Goal: Task Accomplishment & Management: Manage account settings

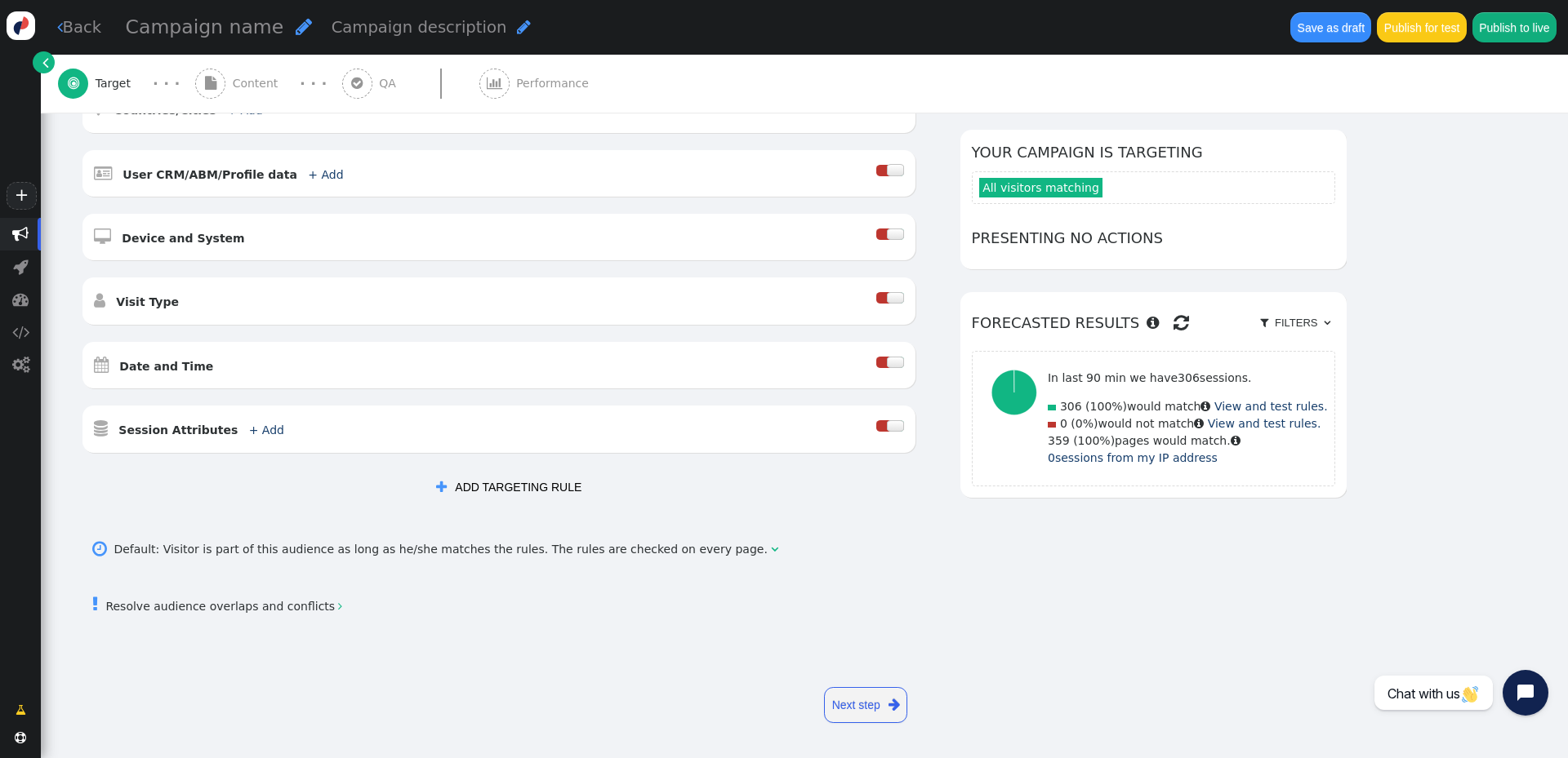
click at [872, 702] on link "Next step " at bounding box center [865, 705] width 83 height 36
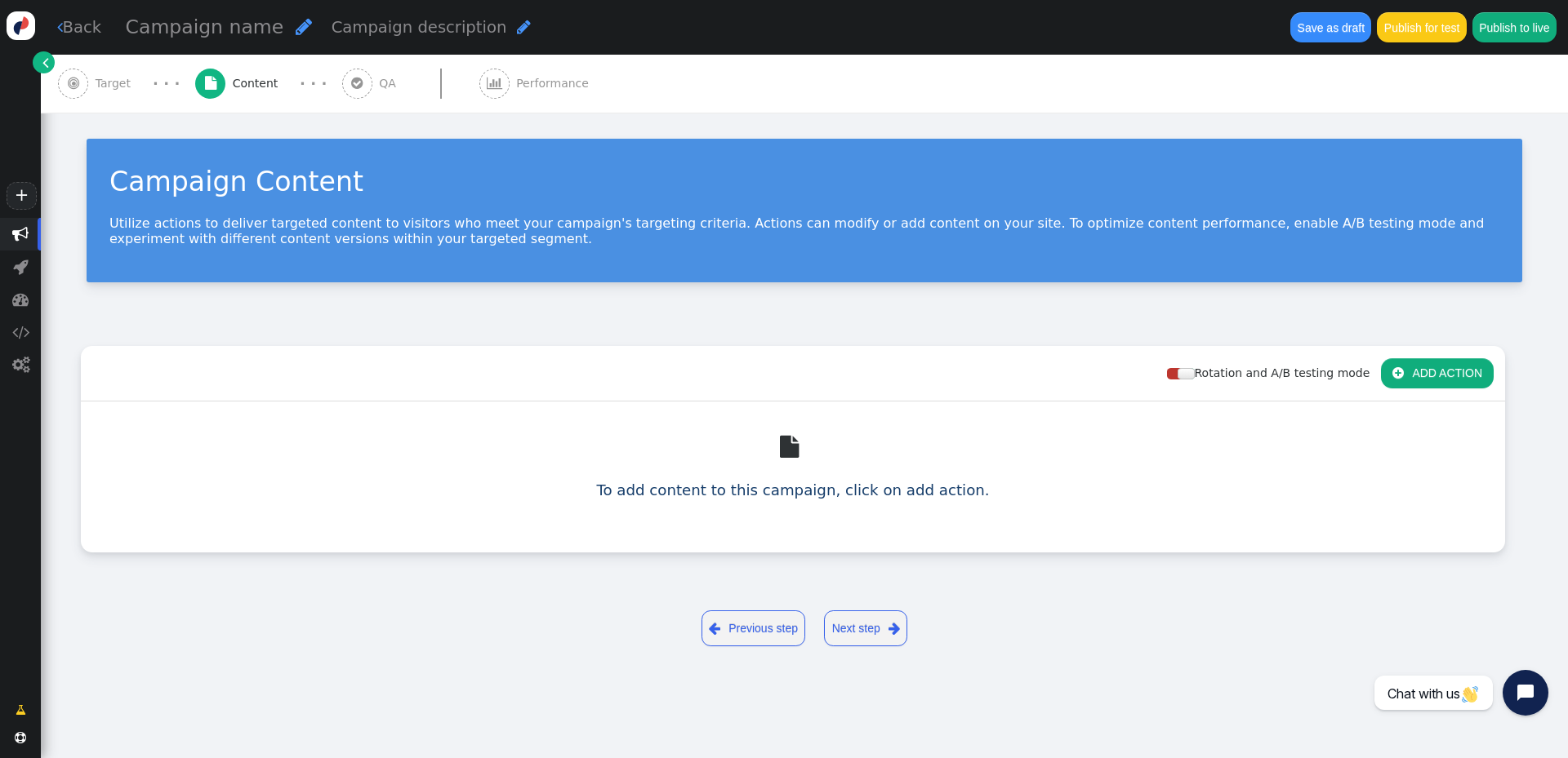
click at [885, 631] on link "Next step " at bounding box center [865, 628] width 83 height 36
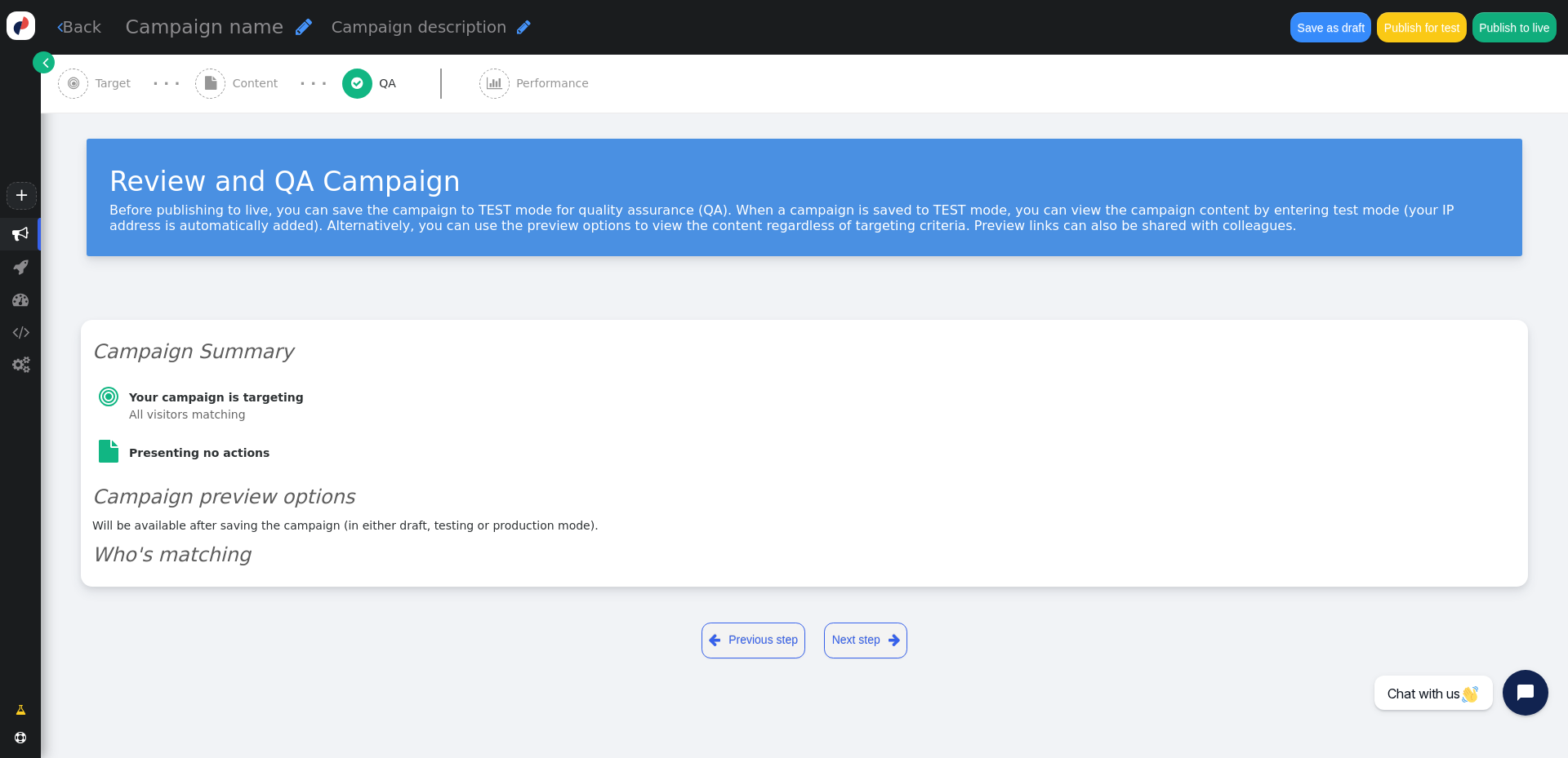
click at [23, 233] on span "" at bounding box center [20, 234] width 16 height 16
click at [16, 269] on span "" at bounding box center [21, 266] width 16 height 16
click at [21, 299] on span "" at bounding box center [20, 299] width 16 height 16
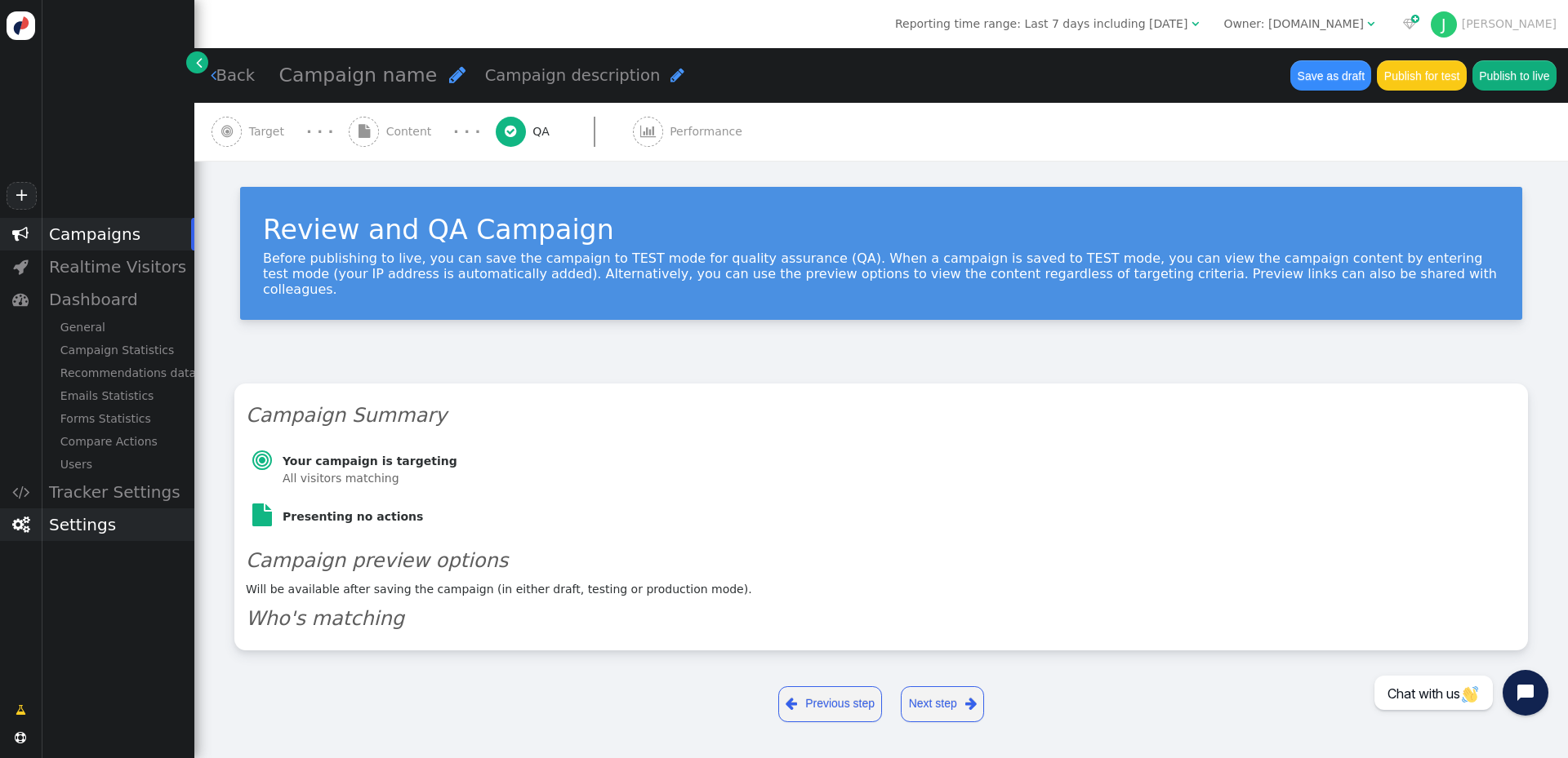
click at [76, 524] on div "Settings" at bounding box center [118, 524] width 153 height 33
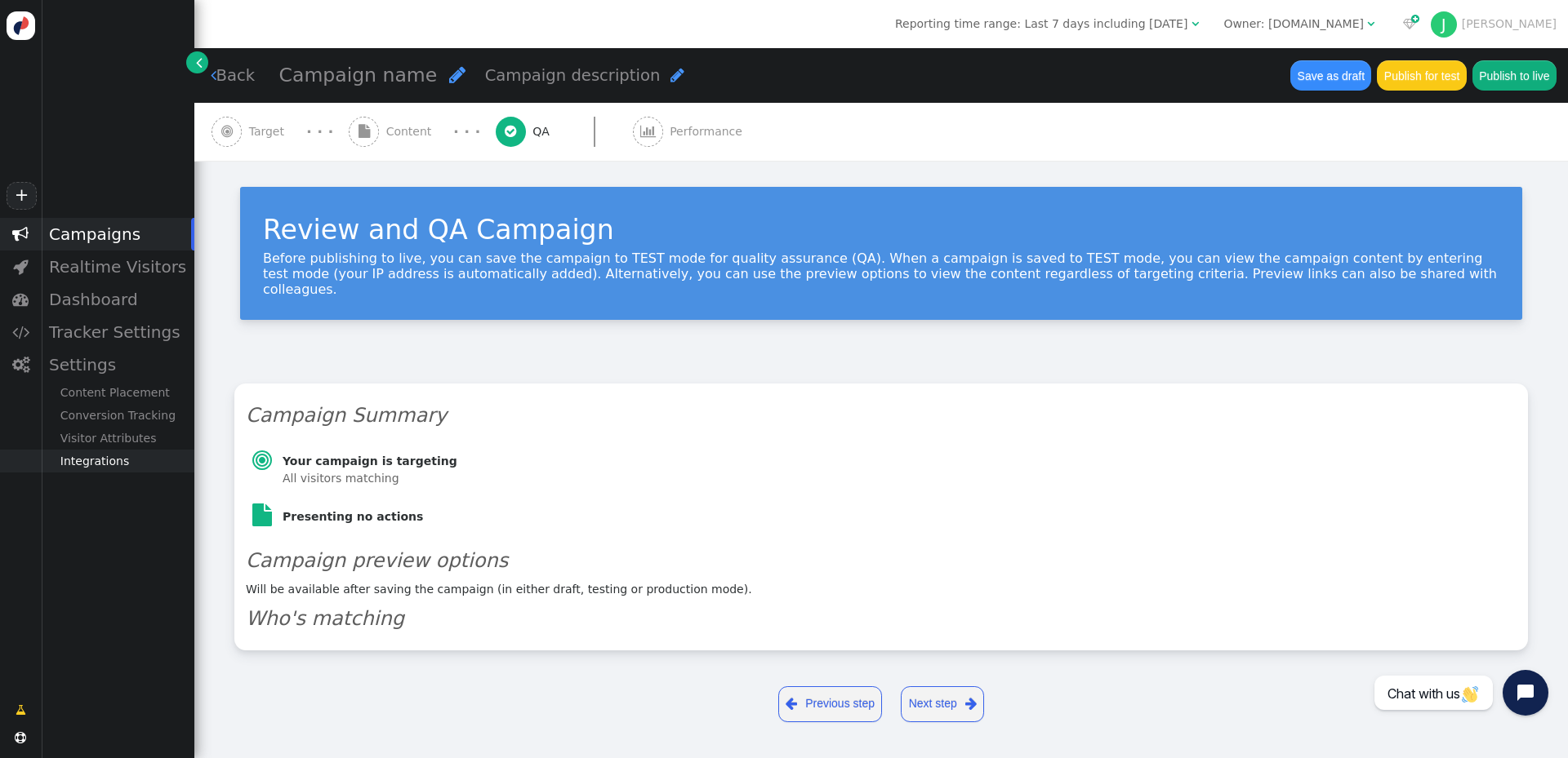
click at [115, 465] on div "Integrations" at bounding box center [118, 461] width 153 height 22
click at [122, 370] on div "Settings" at bounding box center [118, 365] width 153 height 33
click at [135, 339] on div "Tracker Settings" at bounding box center [118, 332] width 153 height 33
click at [142, 326] on div "Tracker Settings" at bounding box center [118, 332] width 153 height 33
click at [150, 335] on div "Tracker Settings" at bounding box center [118, 332] width 153 height 33
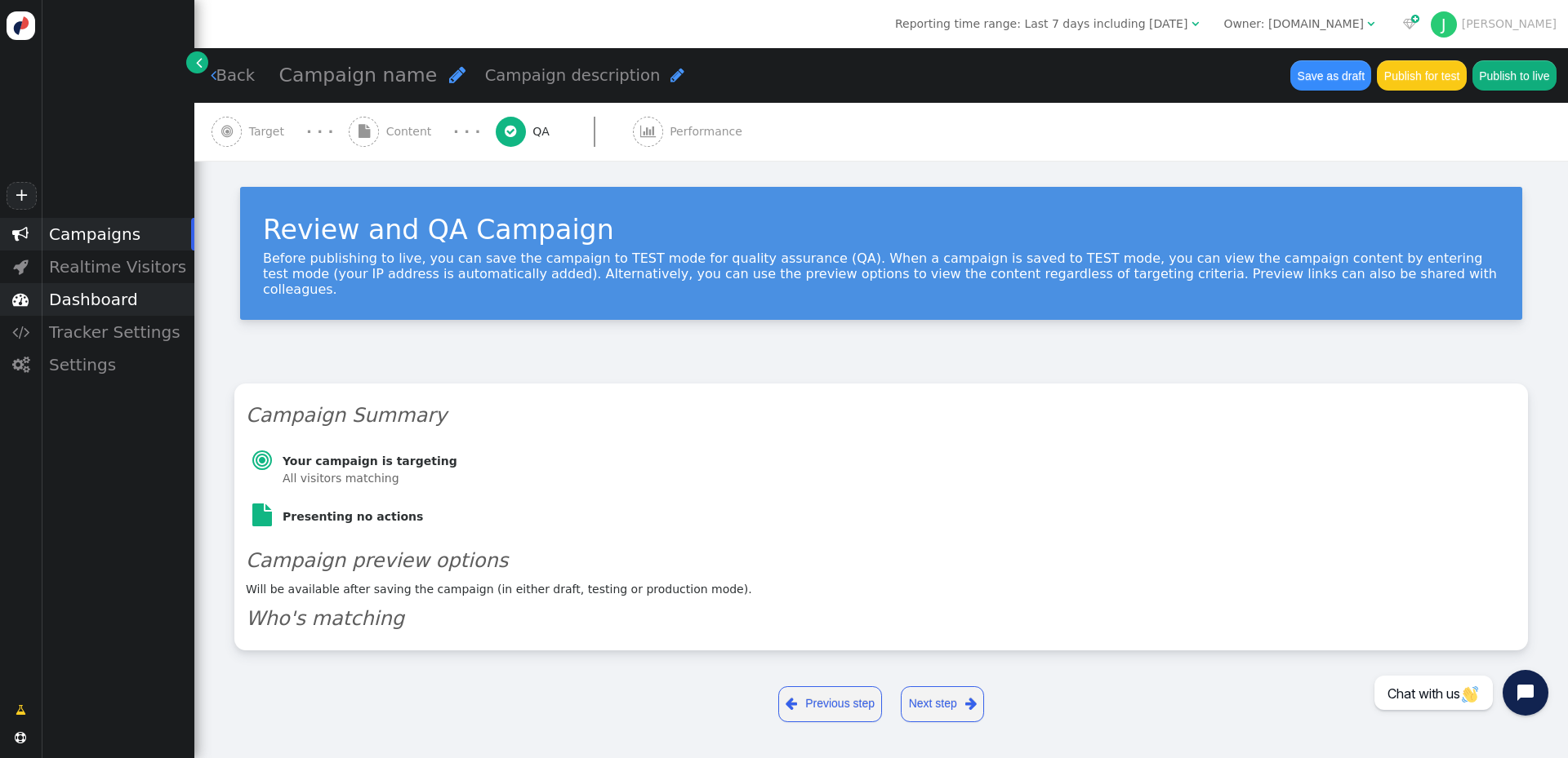
click at [136, 293] on div "Dashboard" at bounding box center [118, 299] width 153 height 33
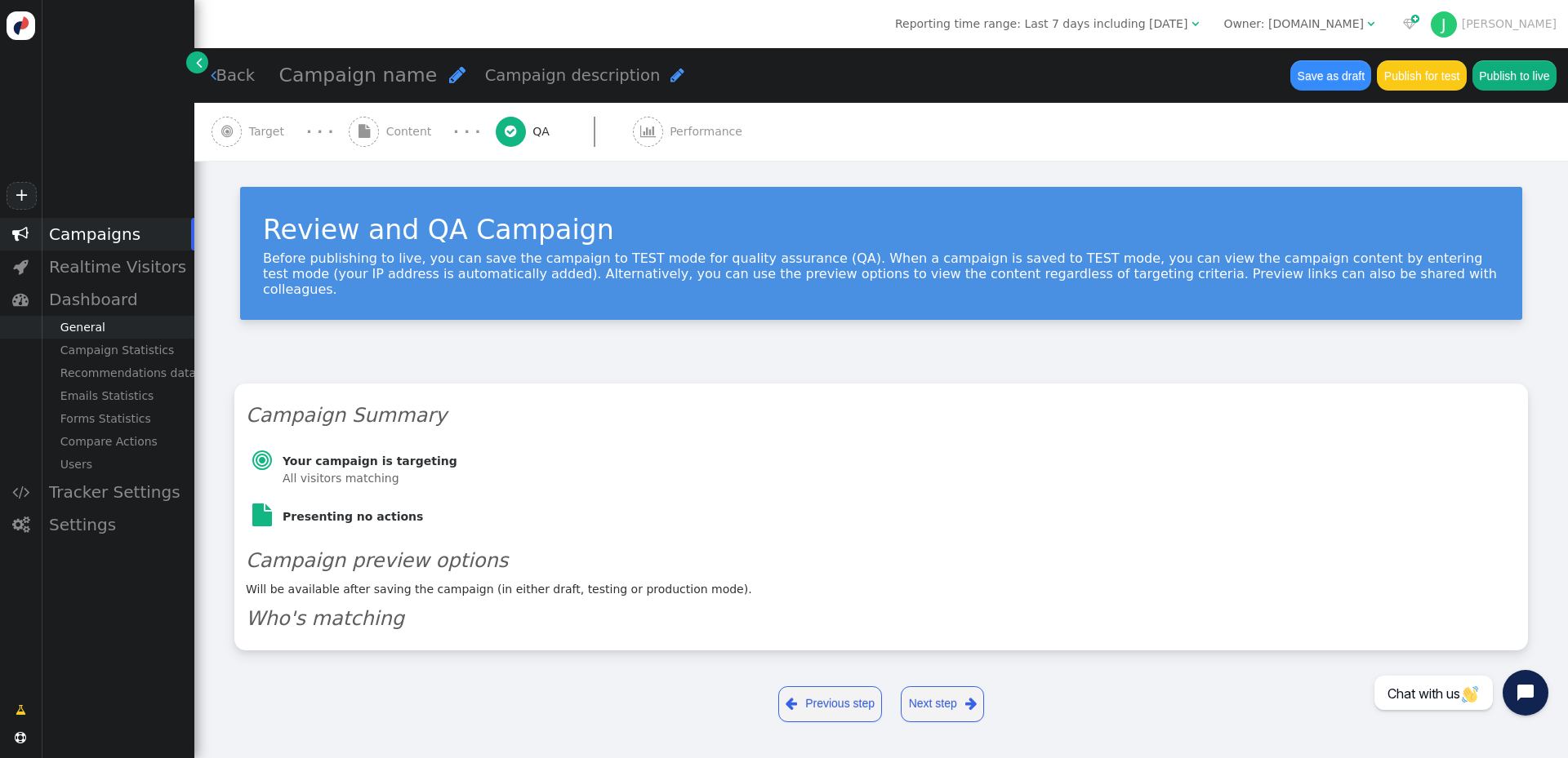
click at [94, 323] on div "General" at bounding box center [118, 327] width 153 height 22
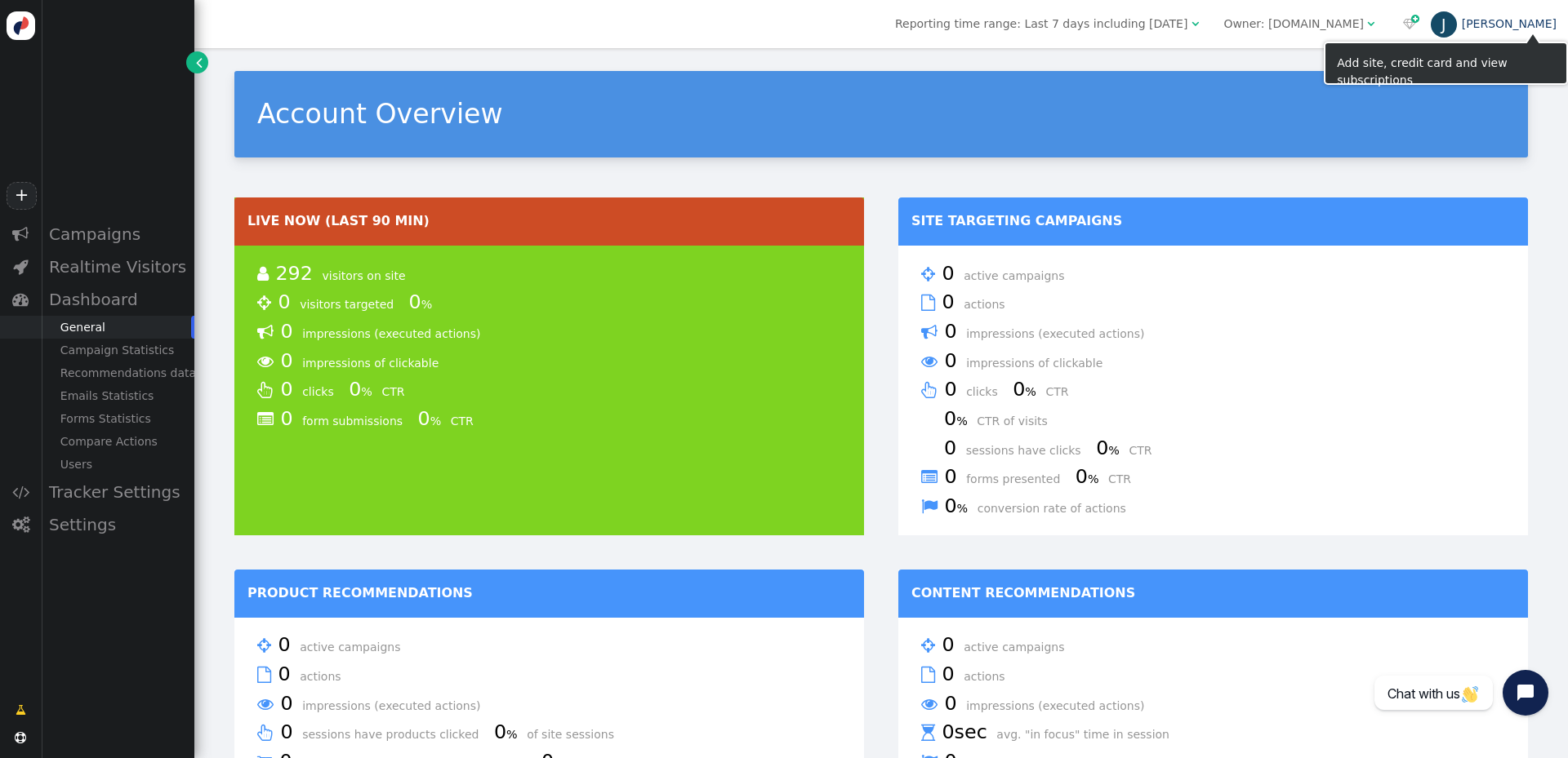
click at [1534, 20] on link "[PERSON_NAME]" at bounding box center [1493, 23] width 125 height 13
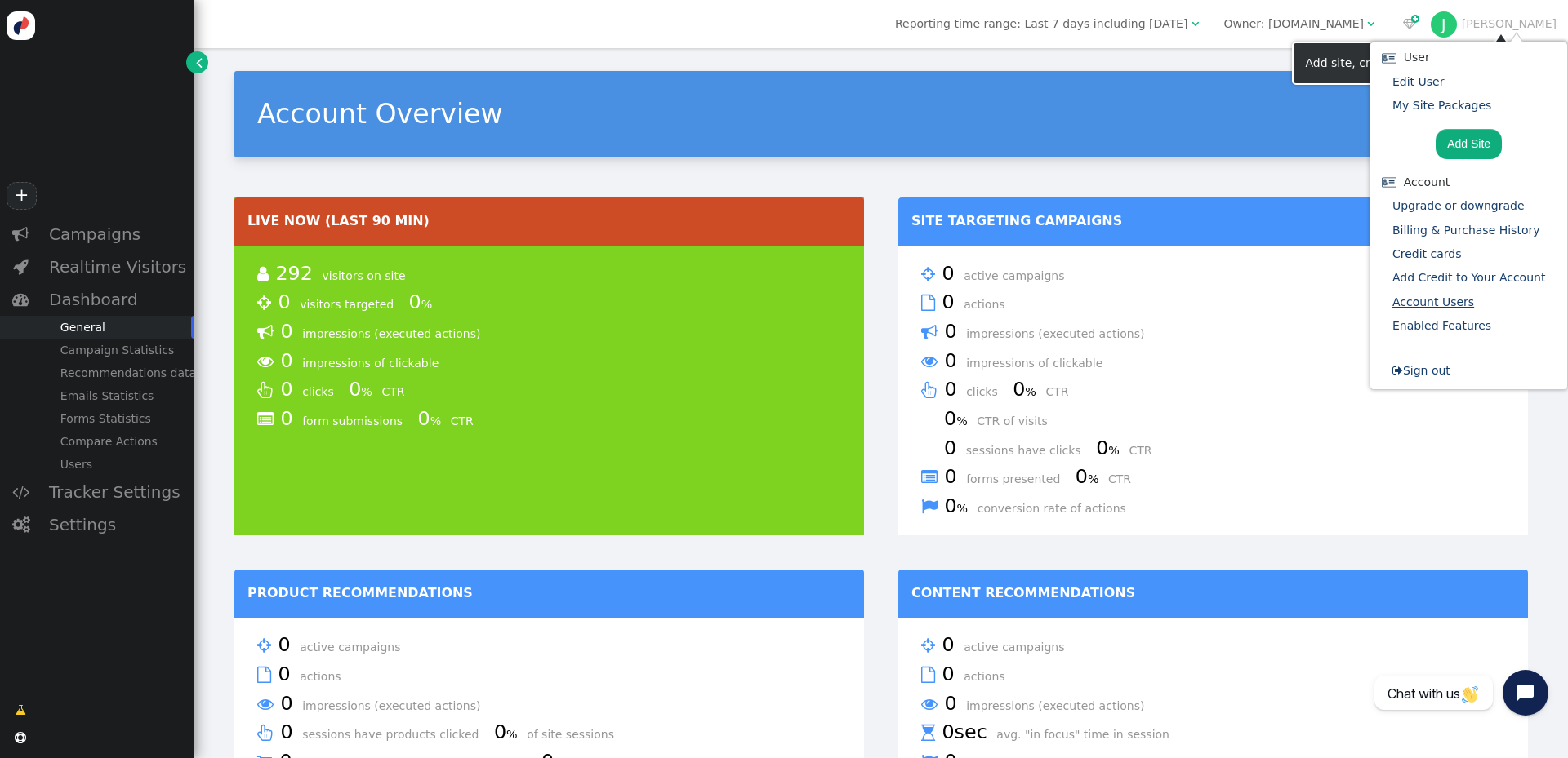
click at [1454, 306] on link "Account Users" at bounding box center [1432, 302] width 81 height 13
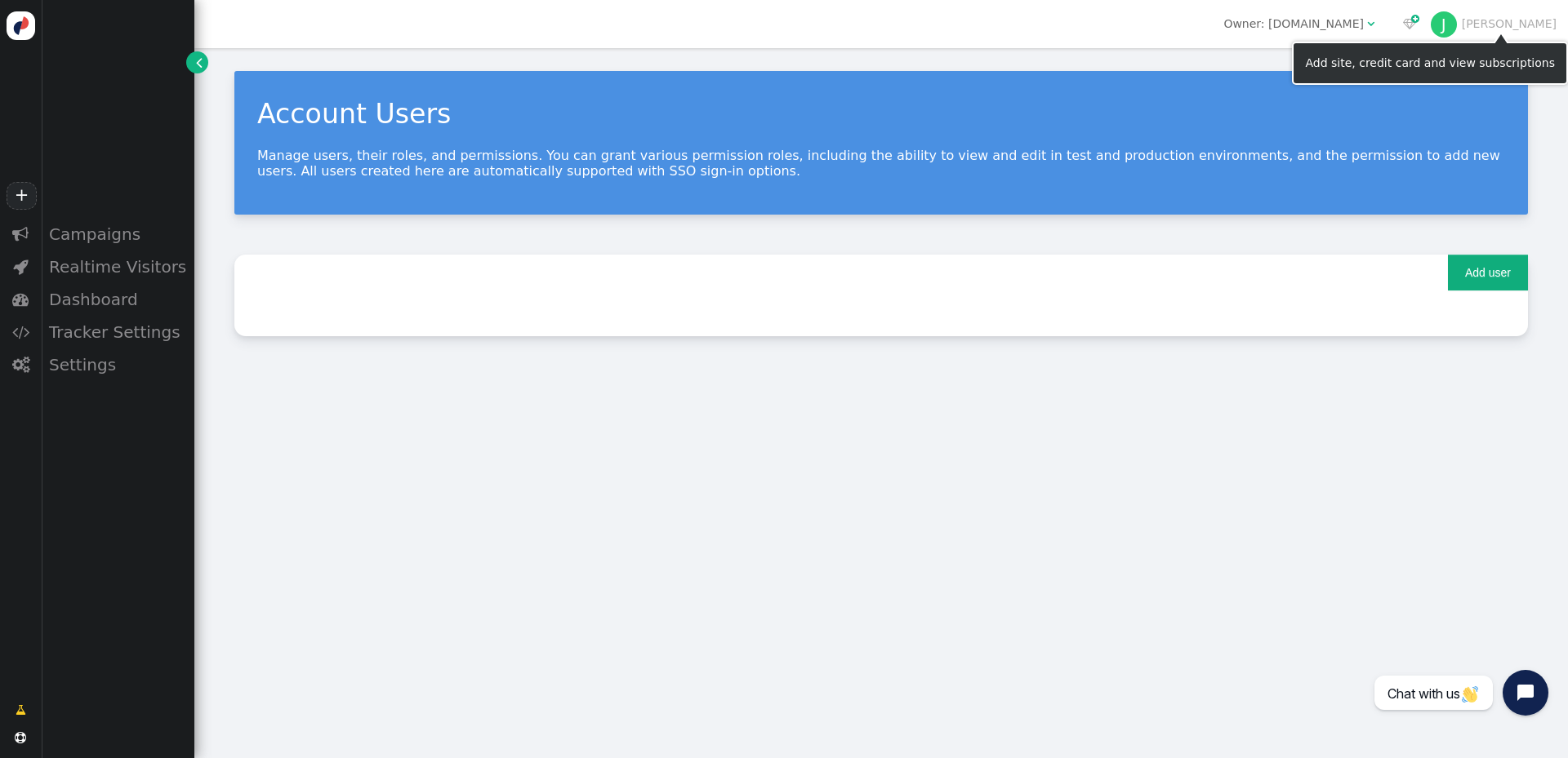
type input "[PERSON_NAME][EMAIL_ADDRESS][DOMAIN_NAME]"
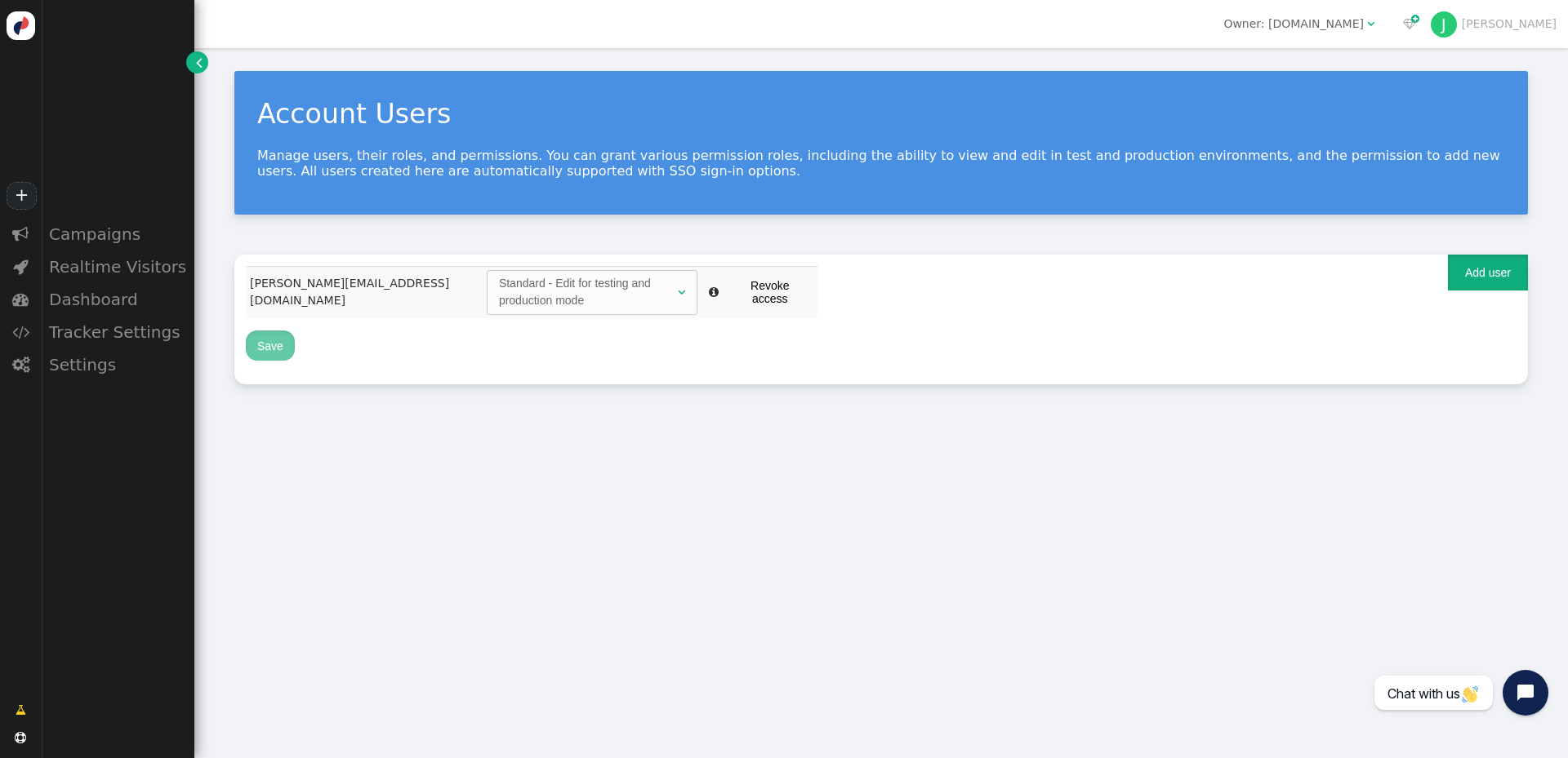
click at [1469, 280] on button "Add user" at bounding box center [1488, 272] width 80 height 36
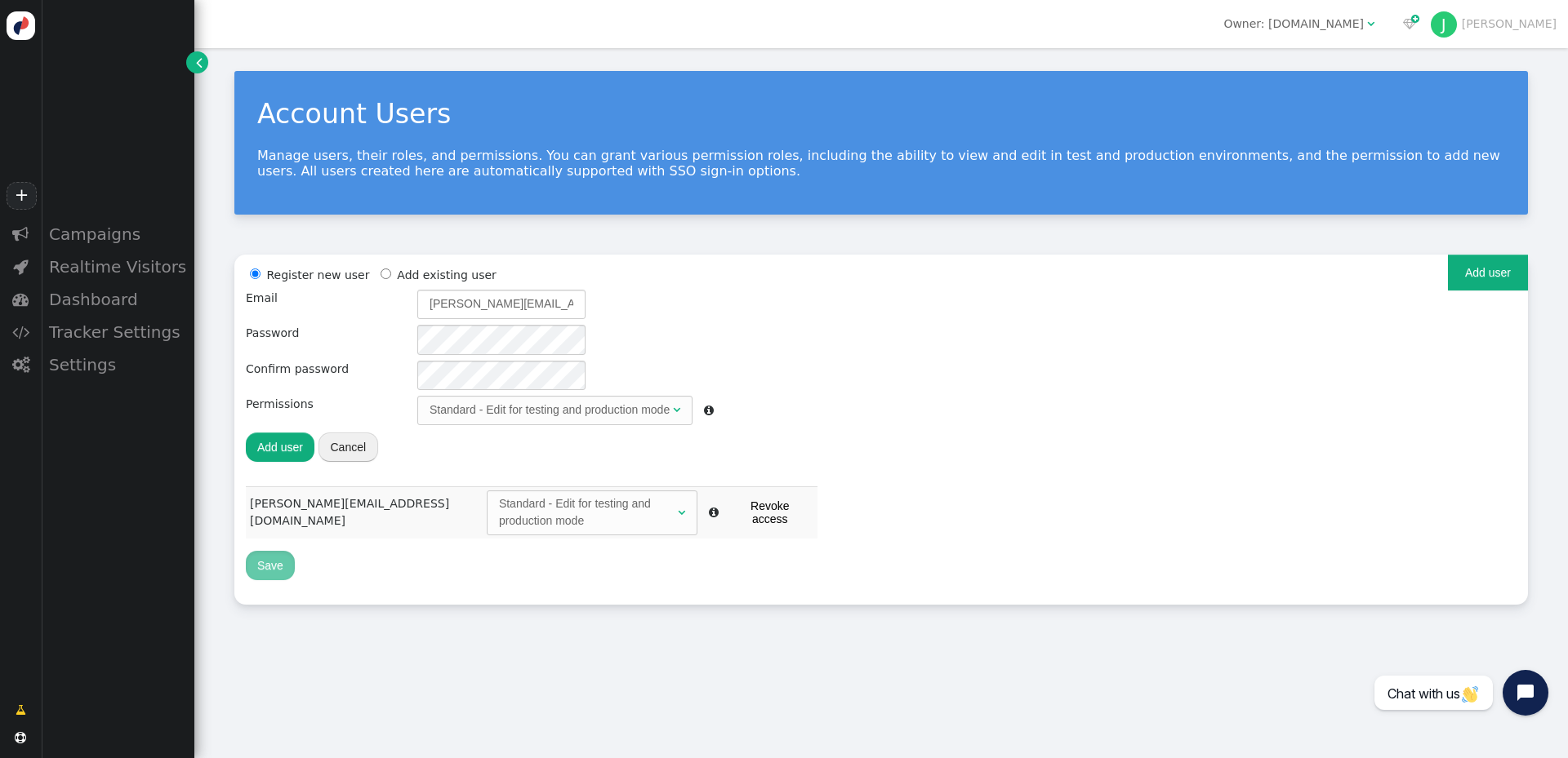
click at [283, 446] on button "Add user" at bounding box center [280, 447] width 68 height 29
click at [548, 306] on input "[PERSON_NAME][EMAIL_ADDRESS][DOMAIN_NAME]" at bounding box center [501, 304] width 168 height 29
click at [743, 312] on div "Register new user Add existing user Email [PERSON_NAME][EMAIL_ADDRESS][DOMAIN_N…" at bounding box center [881, 377] width 1271 height 221
click at [778, 364] on div "Register new user Add existing user Email [PERSON_NAME][EMAIL_ADDRESS][DOMAIN_N…" at bounding box center [881, 377] width 1271 height 221
click at [560, 412] on div at bounding box center [564, 412] width 8 height 8
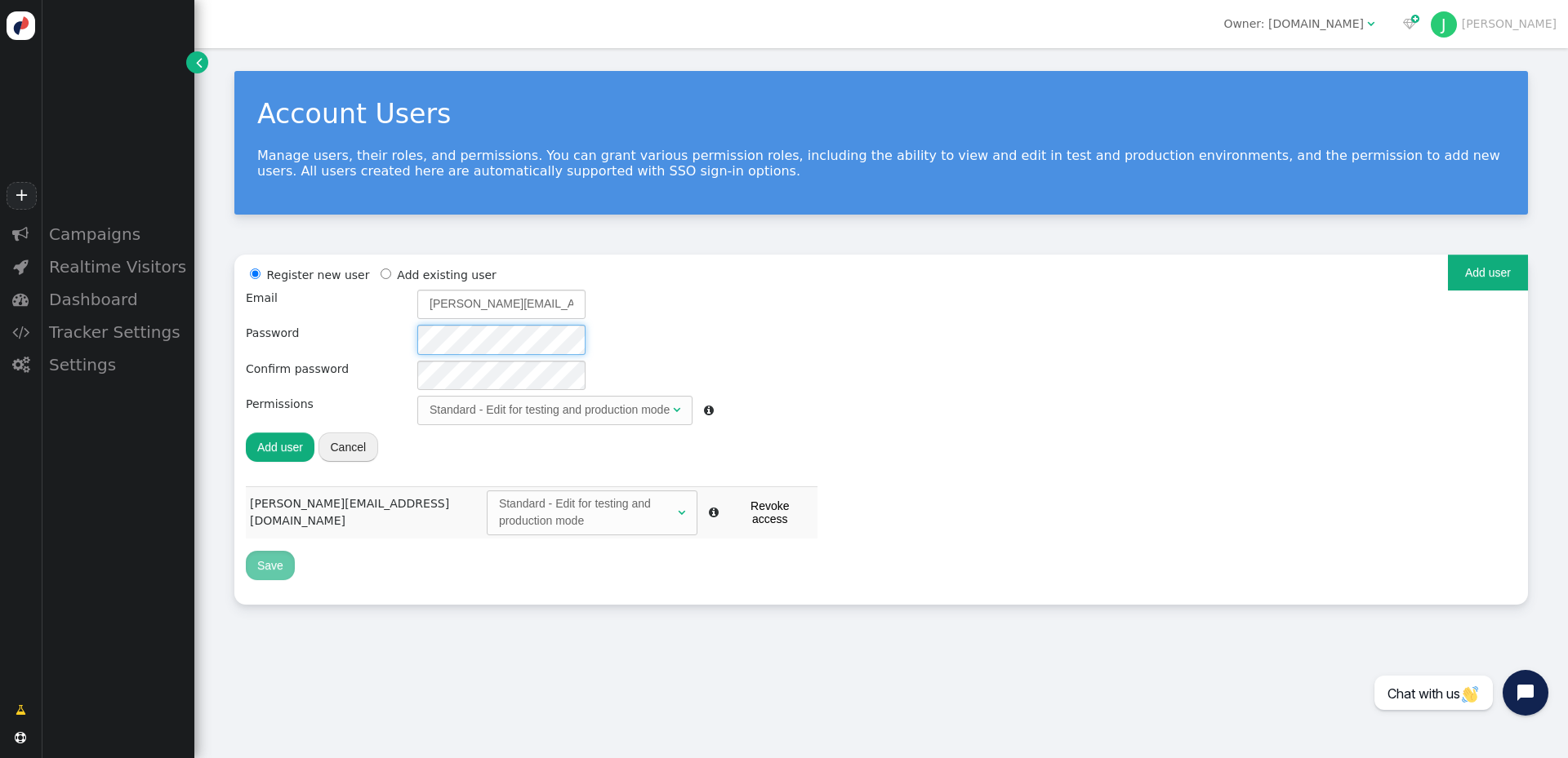
click at [368, 348] on div "Register new user Add existing user Email [PERSON_NAME][EMAIL_ADDRESS][DOMAIN_N…" at bounding box center [480, 365] width 468 height 197
click at [807, 335] on div "Register new user Add existing user Email [PERSON_NAME][EMAIL_ADDRESS][DOMAIN_N…" at bounding box center [881, 377] width 1271 height 221
click at [569, 300] on input "[PERSON_NAME][EMAIL_ADDRESS][DOMAIN_NAME]" at bounding box center [501, 304] width 168 height 29
radio input "false"
radio input "true"
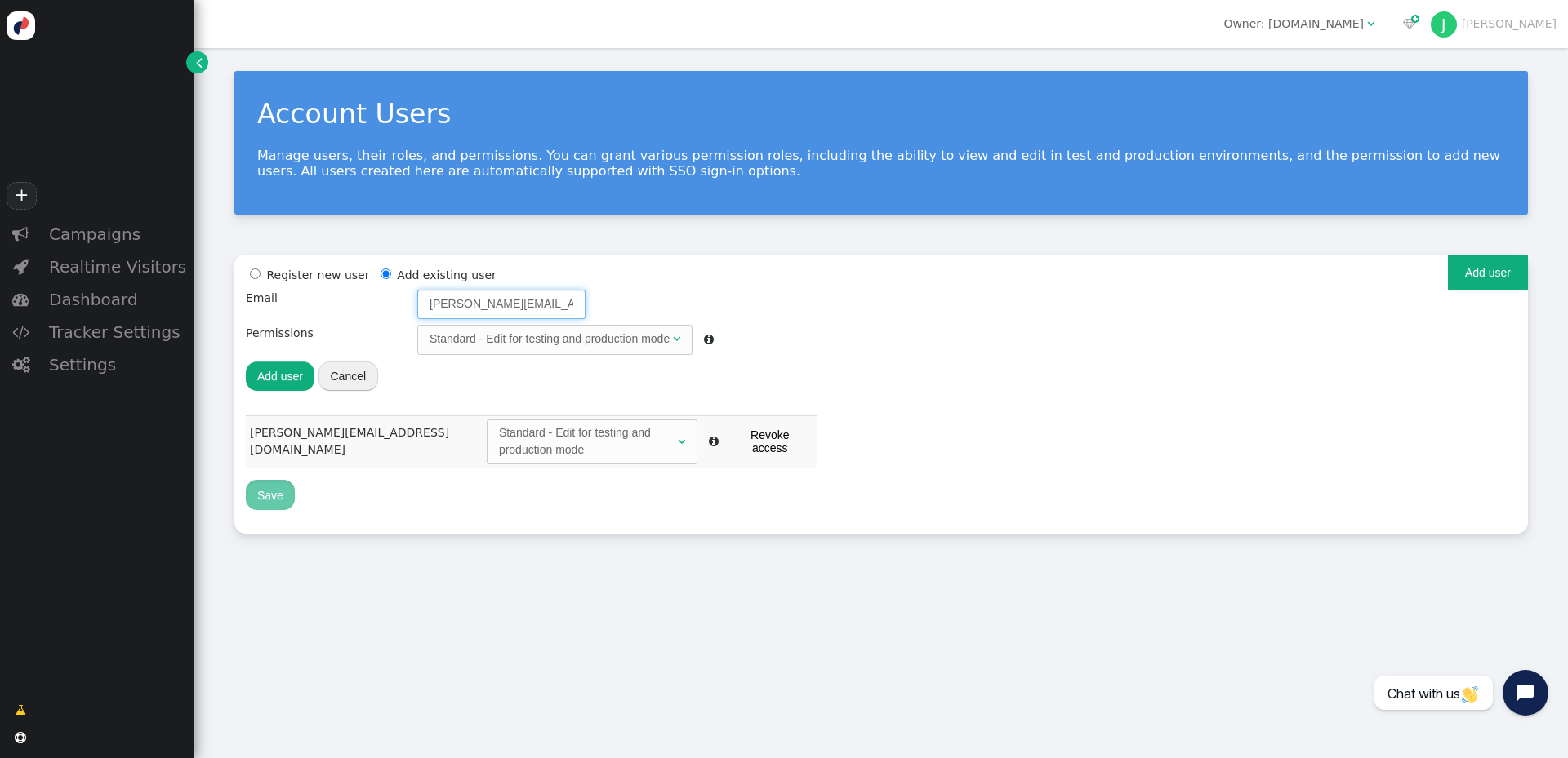
click at [413, 275] on li "Add existing user" at bounding box center [437, 275] width 120 height 18
click at [795, 363] on div "Register new user Add existing user Email [PERSON_NAME][EMAIL_ADDRESS][DOMAIN_N…" at bounding box center [881, 341] width 1271 height 150
radio input "true"
radio input "false"
click at [269, 277] on li "Register new user" at bounding box center [308, 275] width 123 height 18
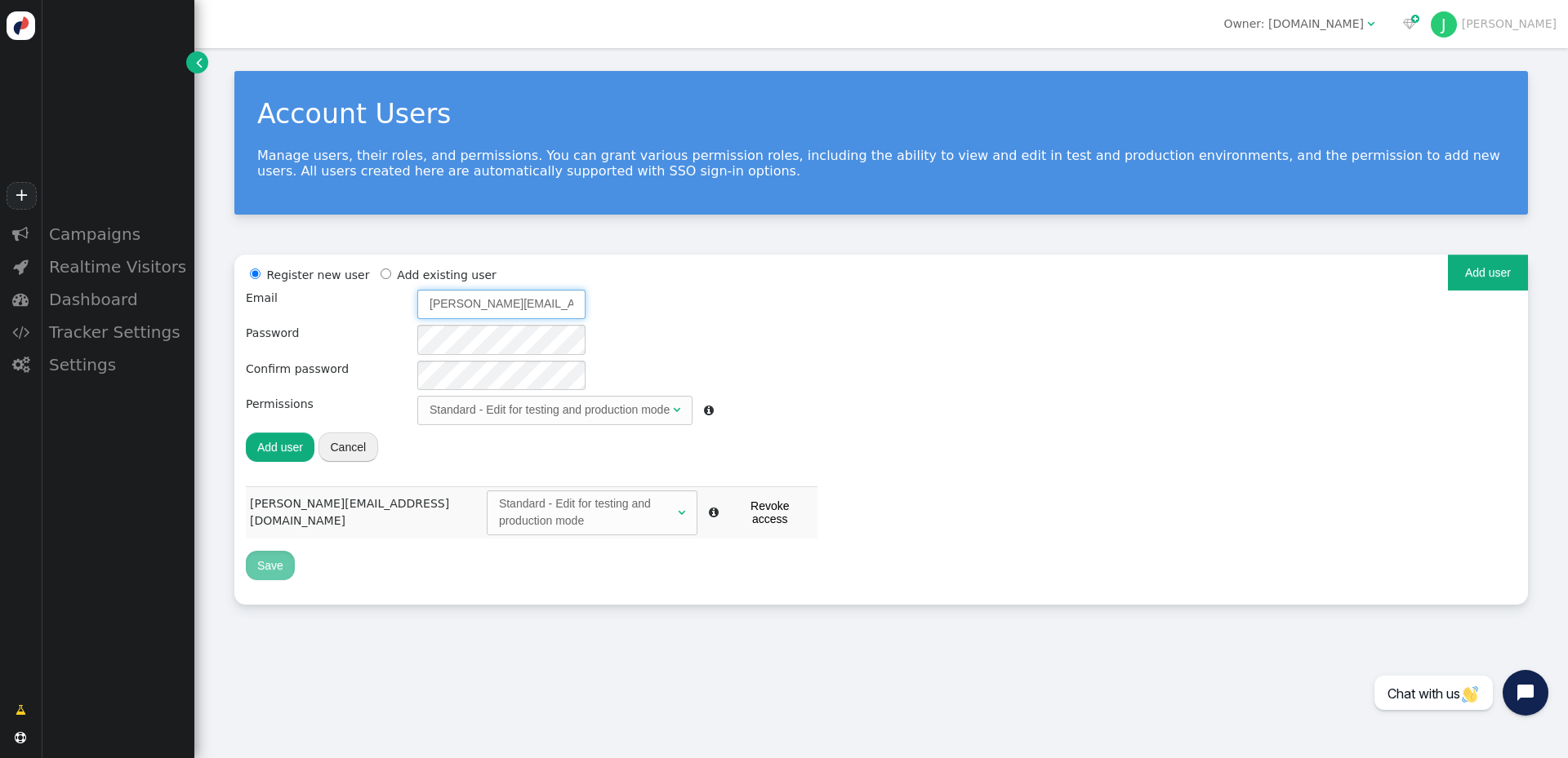
drag, startPoint x: 554, startPoint y: 304, endPoint x: 545, endPoint y: 316, distance: 15.0
click at [554, 304] on input "[PERSON_NAME][EMAIL_ADDRESS][DOMAIN_NAME]" at bounding box center [501, 304] width 168 height 29
click at [549, 299] on input "[PERSON_NAME][EMAIL_ADDRESS][DOMAIN_NAME]" at bounding box center [501, 304] width 168 height 29
click at [830, 358] on div "Register new user Add existing user Email [PERSON_NAME][EMAIL_ADDRESS][DOMAIN_N…" at bounding box center [881, 377] width 1271 height 221
click at [667, 406] on div "Standard - Edit for testing and production mode" at bounding box center [549, 410] width 240 height 17
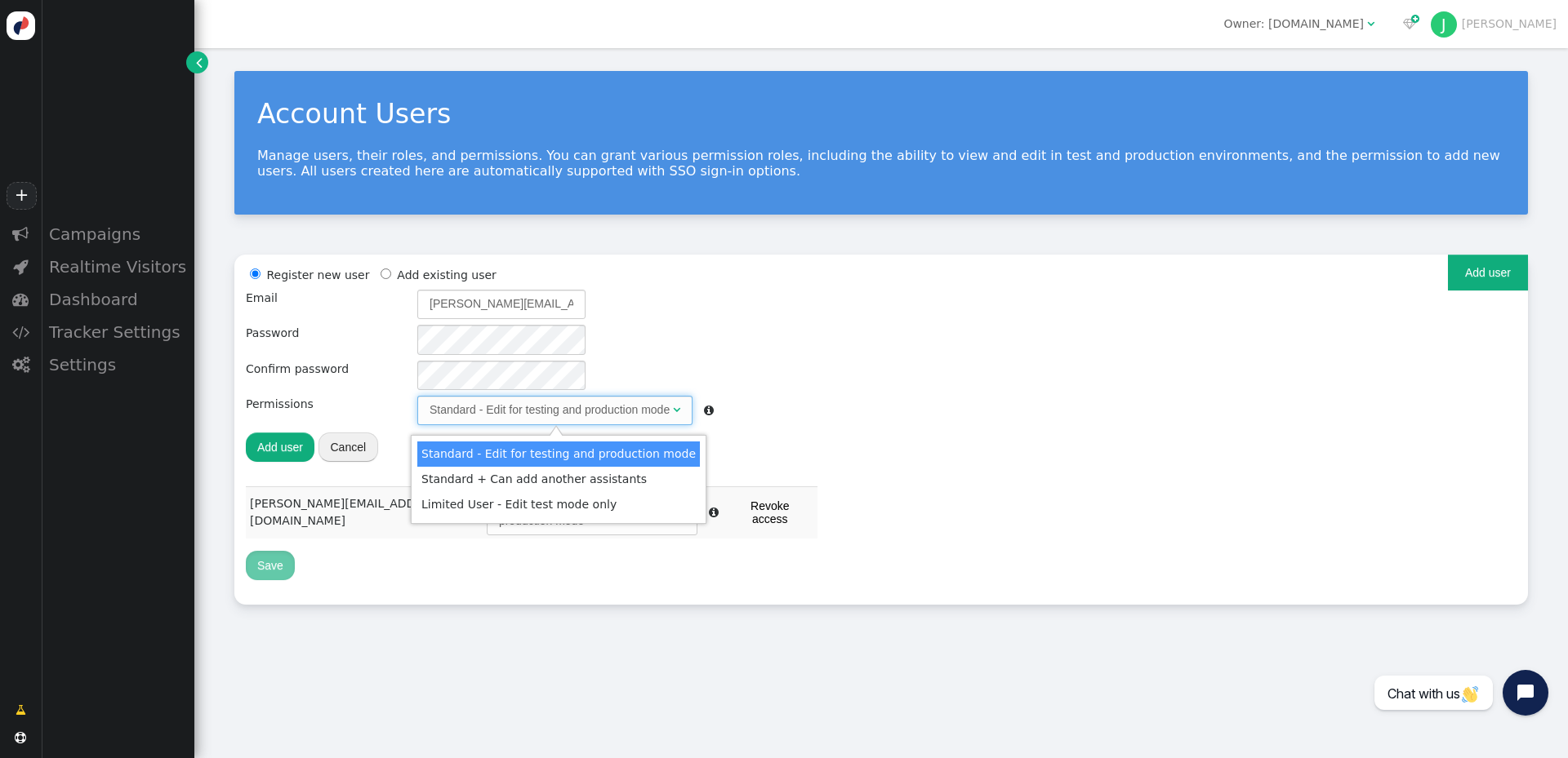
click at [817, 365] on div "Register new user Add existing user Email [PERSON_NAME][EMAIL_ADDRESS][DOMAIN_N…" at bounding box center [881, 377] width 1271 height 221
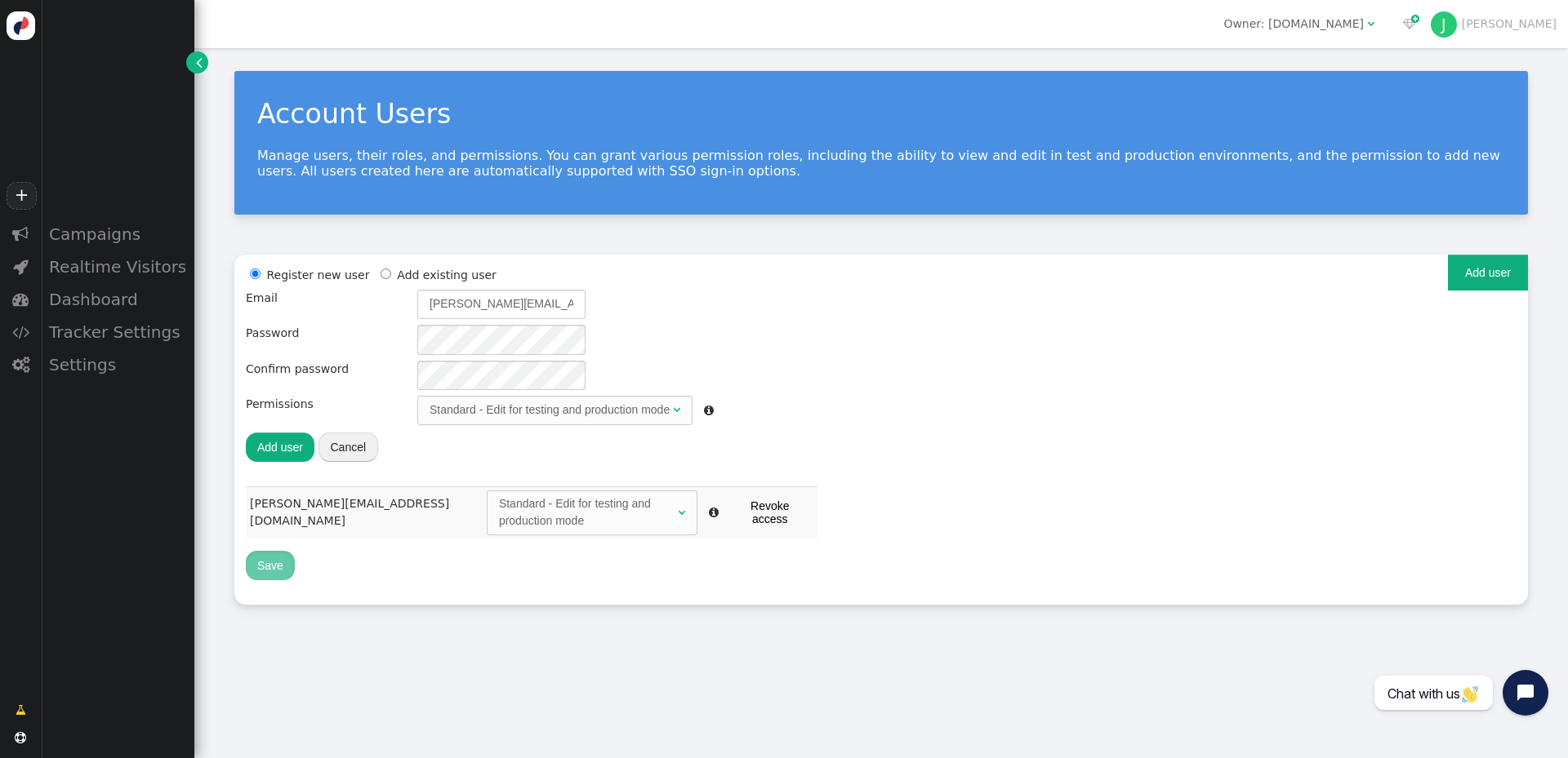
click at [291, 446] on button "Add user" at bounding box center [280, 447] width 68 height 29
click at [493, 485] on div at bounding box center [496, 484] width 8 height 8
click at [597, 460] on div "Add user Cancel" at bounding box center [480, 447] width 468 height 32
click at [127, 296] on div "Dashboard" at bounding box center [118, 299] width 153 height 33
click at [94, 332] on div "General" at bounding box center [118, 327] width 153 height 22
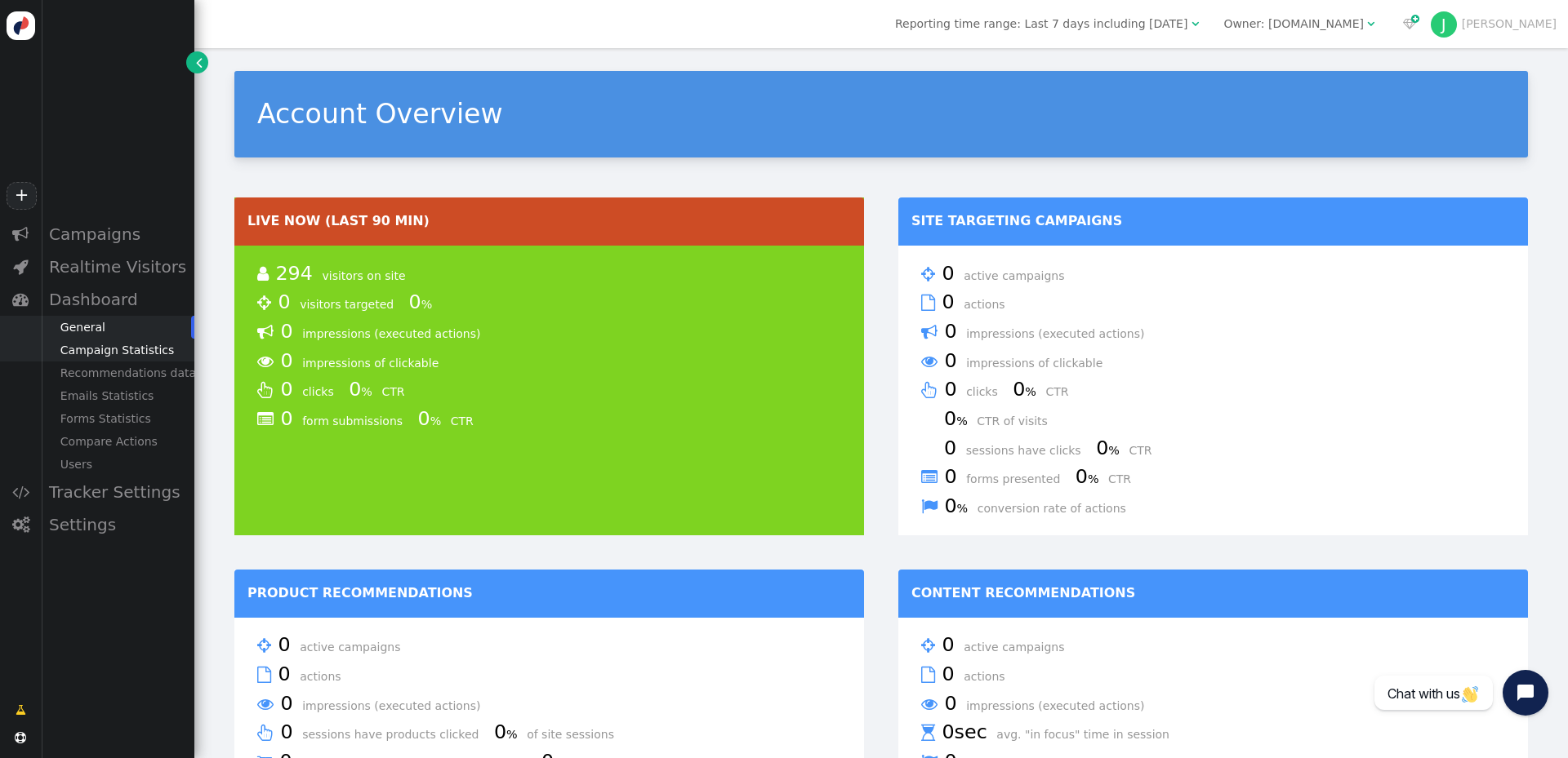
click at [118, 350] on div "Campaign Statistics" at bounding box center [118, 350] width 153 height 22
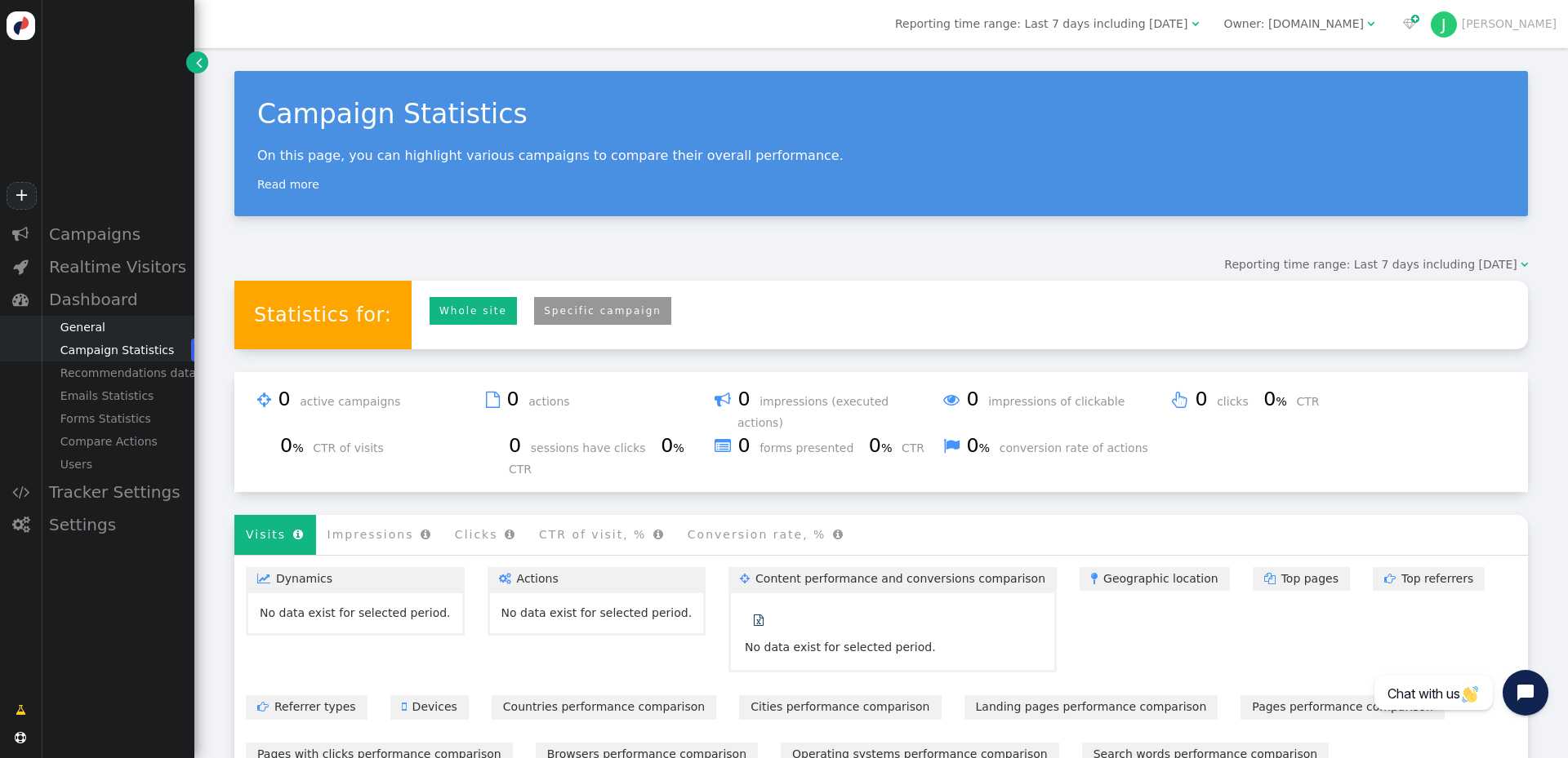
click at [85, 322] on div "General" at bounding box center [118, 327] width 153 height 22
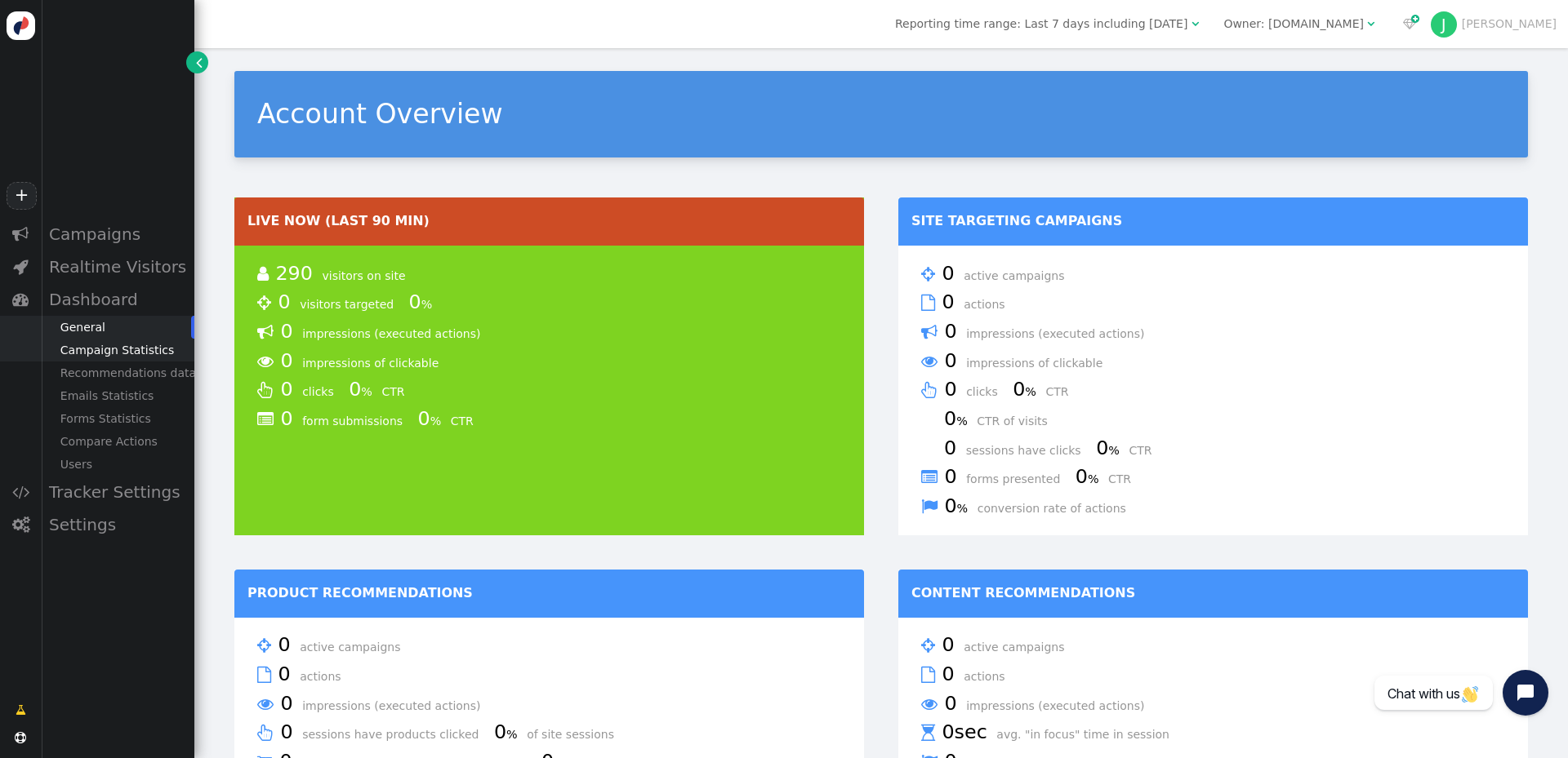
click at [128, 352] on div "Campaign Statistics" at bounding box center [118, 350] width 153 height 22
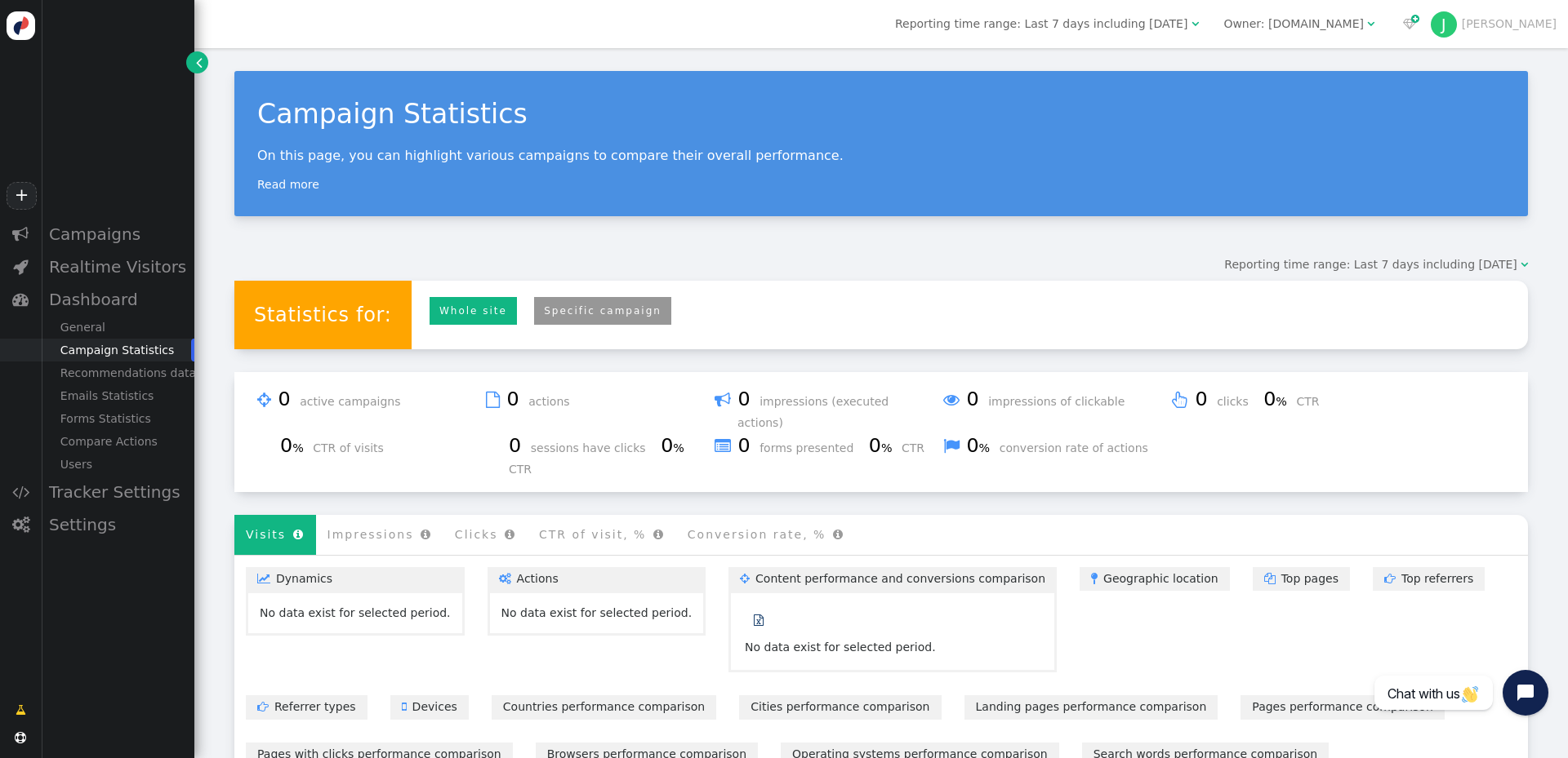
scroll to position [13, 0]
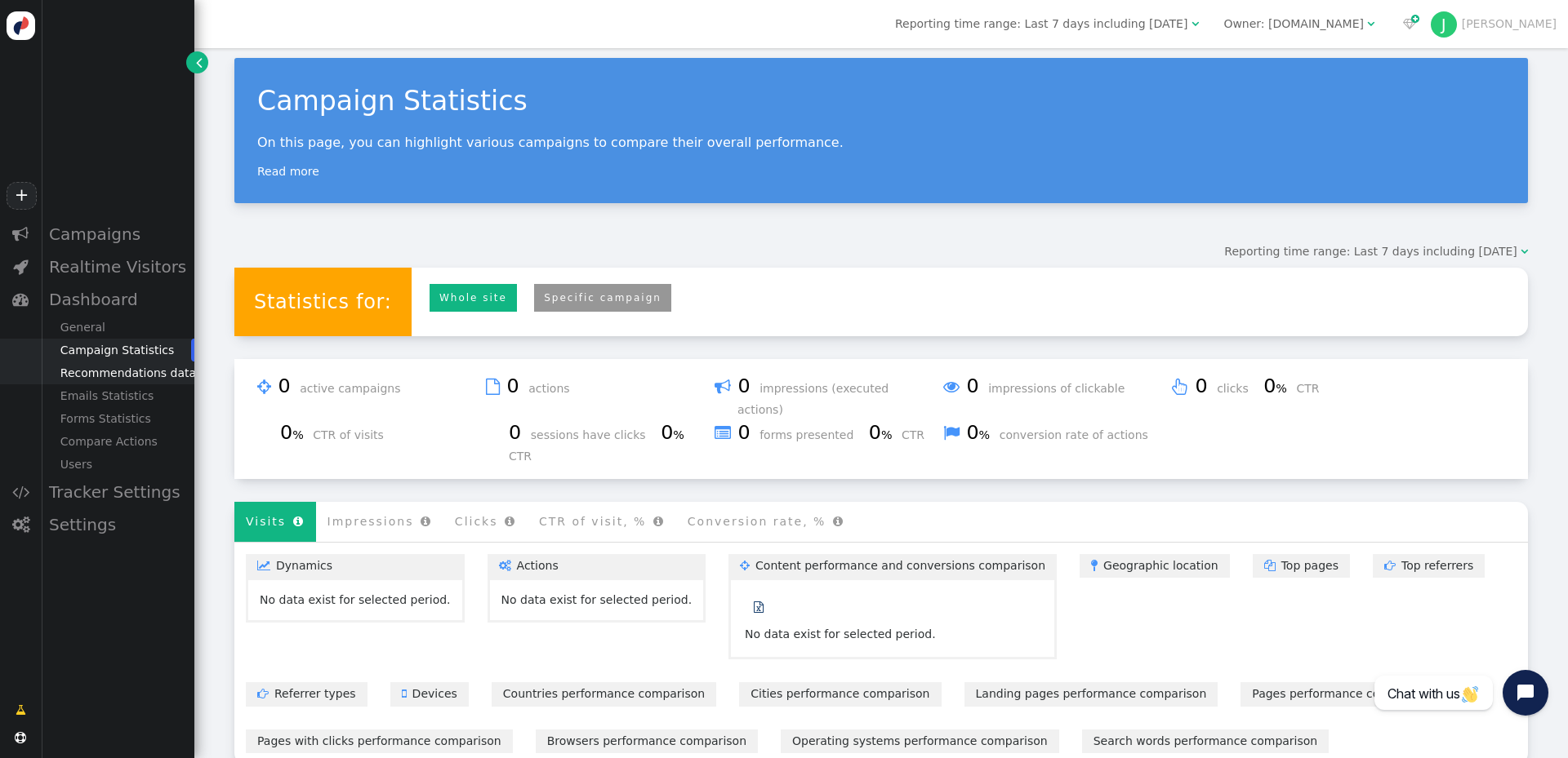
click at [124, 371] on div "Recommendations data" at bounding box center [118, 373] width 153 height 22
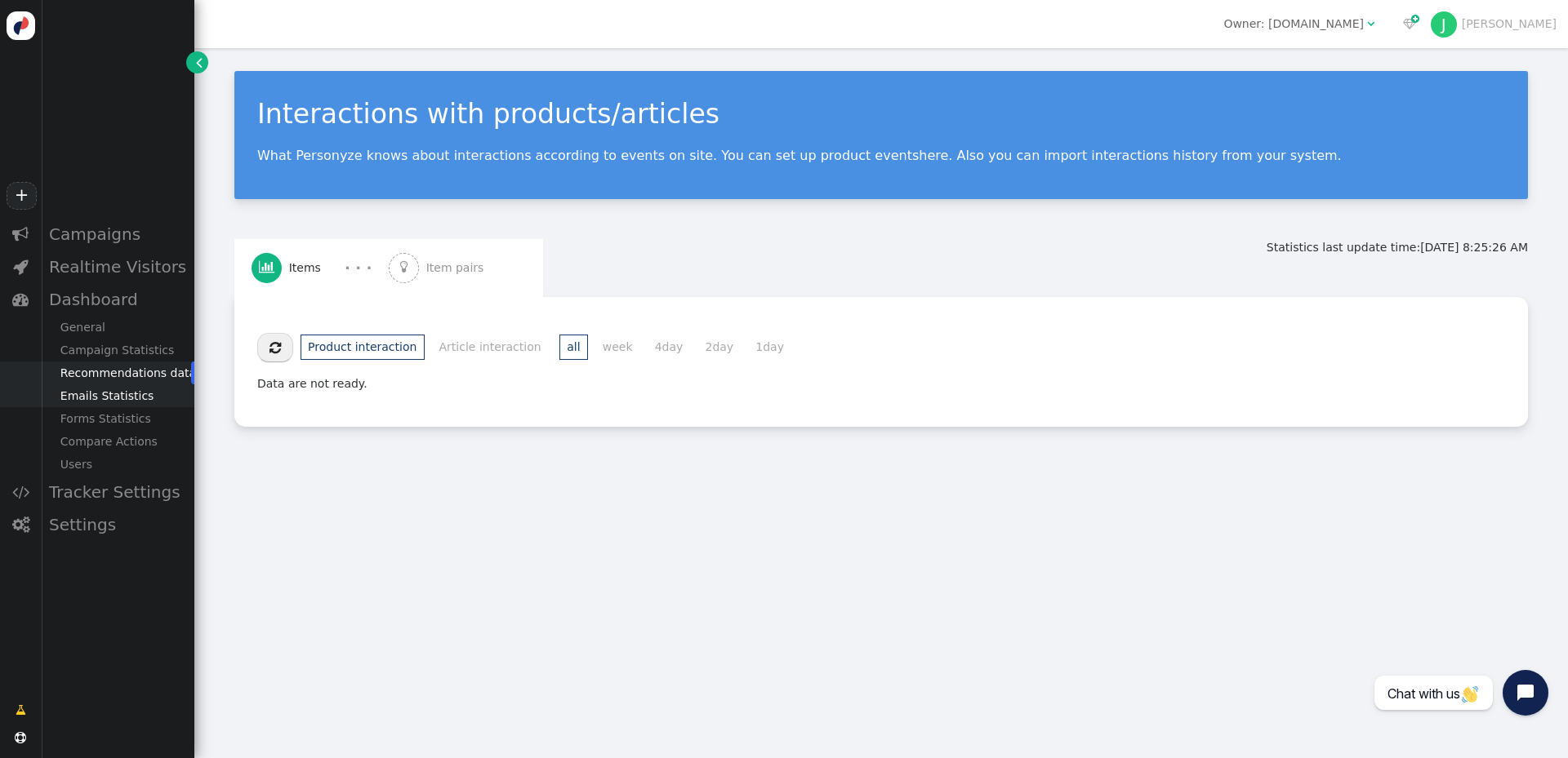
click at [125, 402] on div "Emails Statistics" at bounding box center [118, 395] width 153 height 22
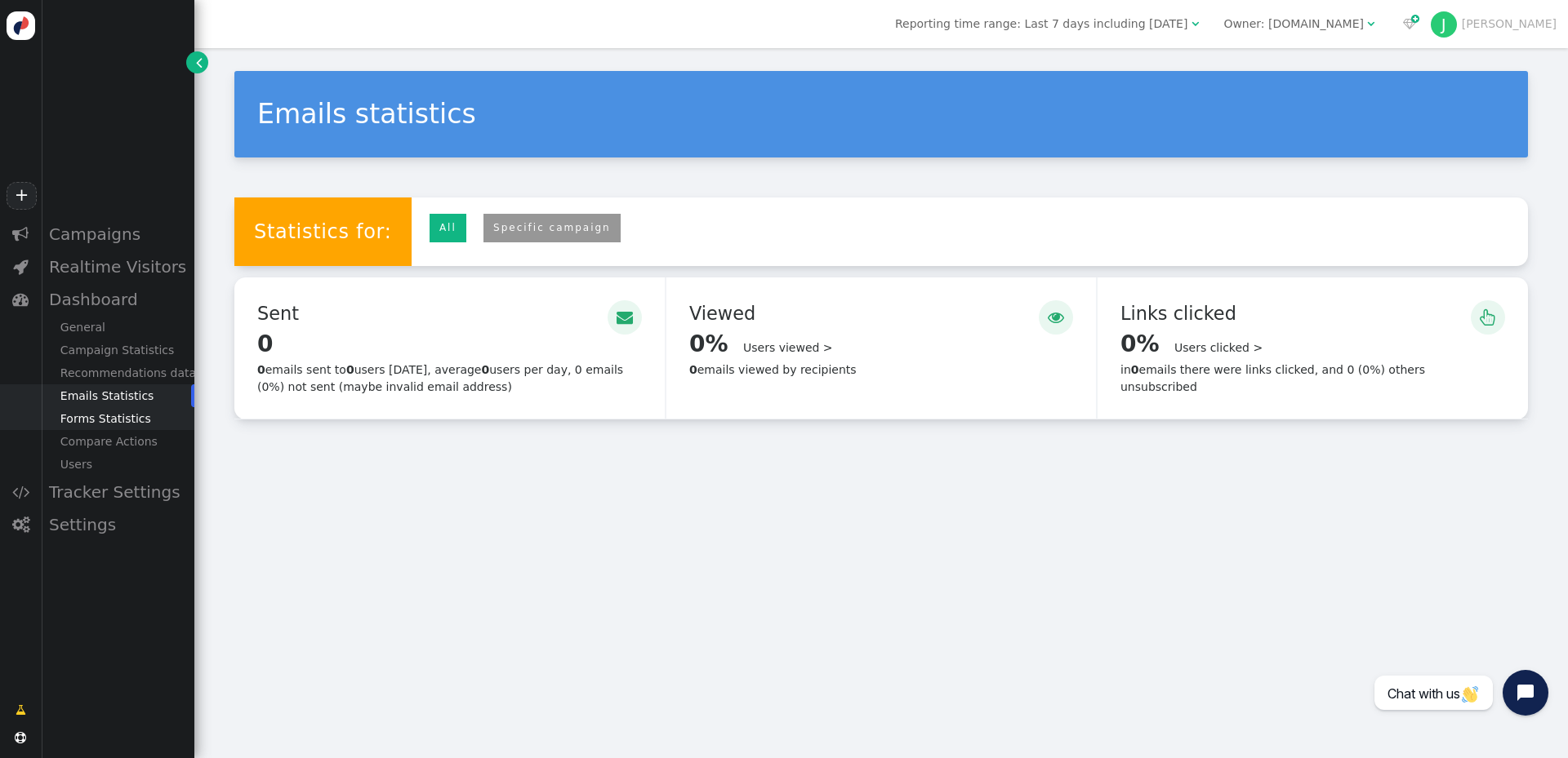
click at [122, 421] on div "Forms Statistics" at bounding box center [118, 419] width 153 height 22
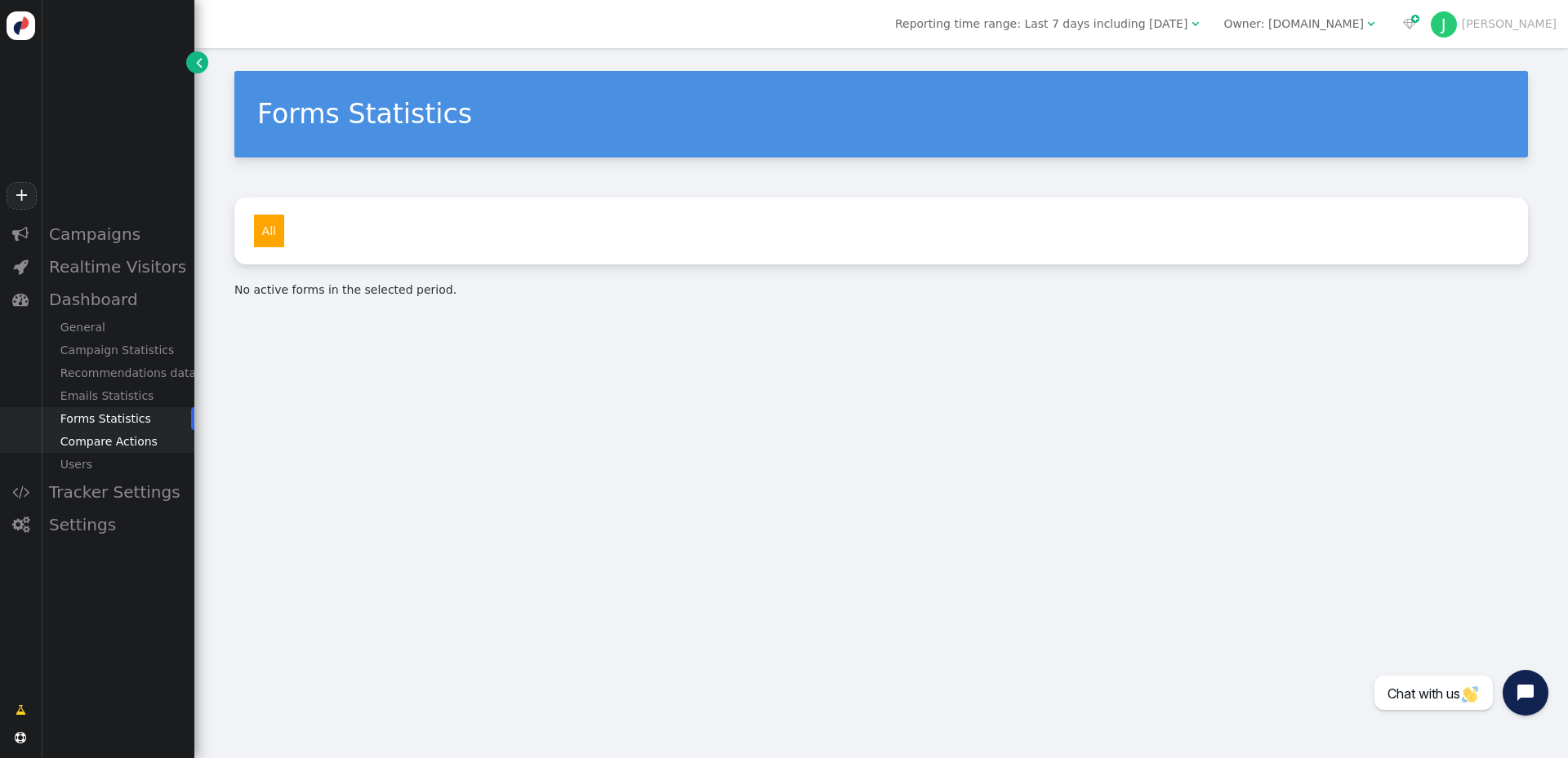
click at [126, 441] on div "Compare Actions" at bounding box center [118, 441] width 153 height 22
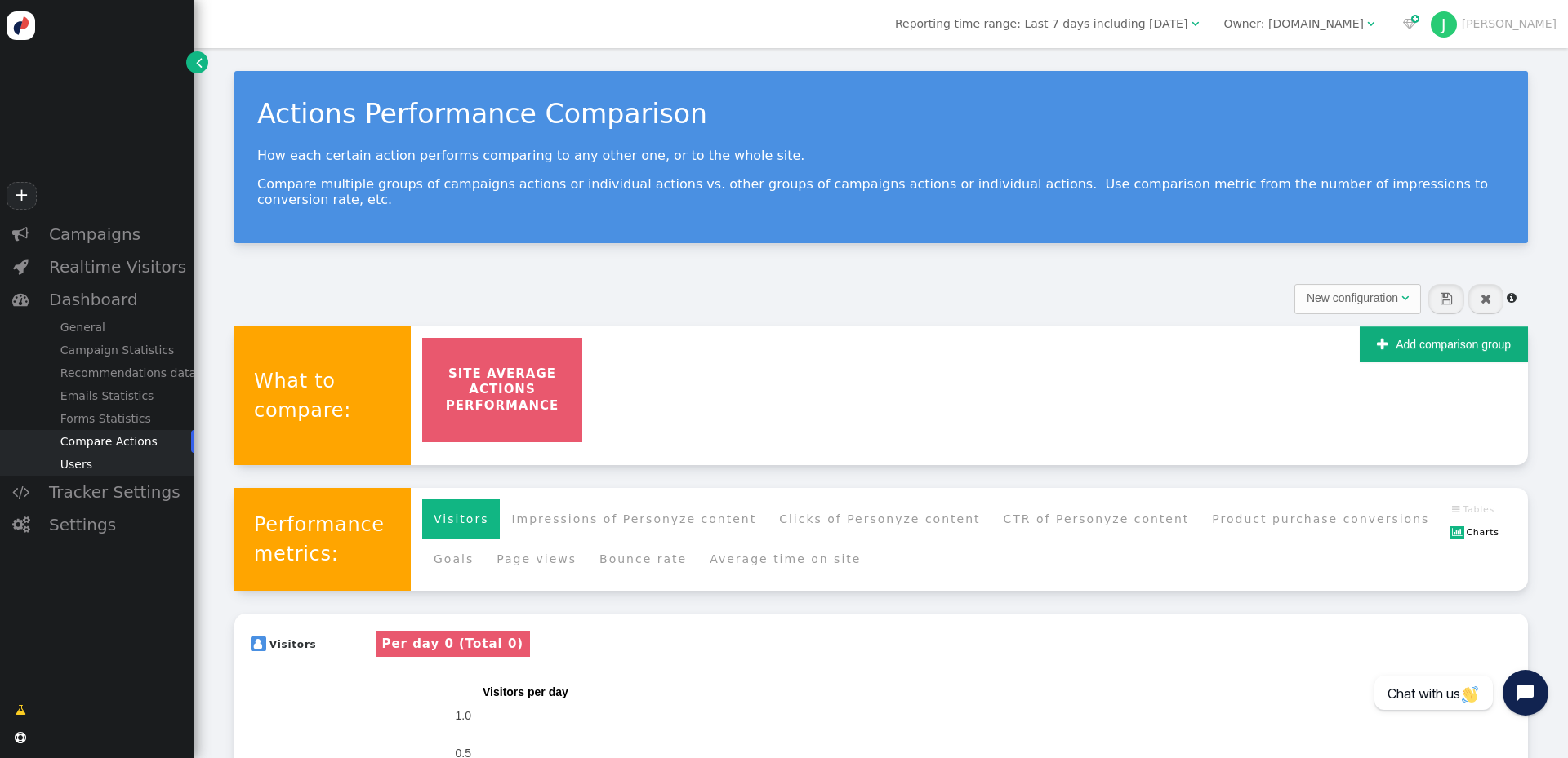
click at [110, 461] on div "Users" at bounding box center [118, 465] width 153 height 22
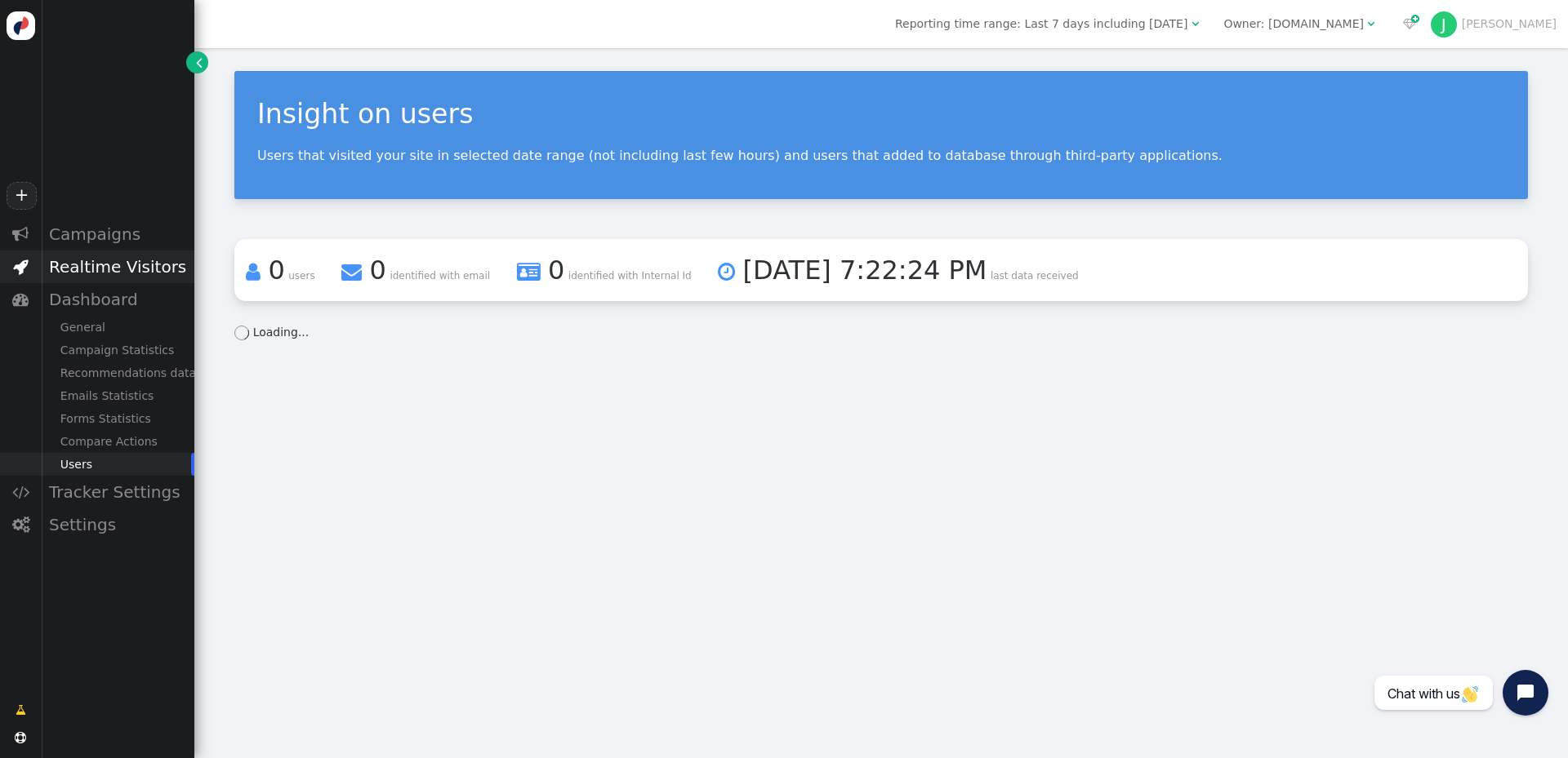
click at [122, 275] on div "Realtime Visitors" at bounding box center [118, 266] width 153 height 33
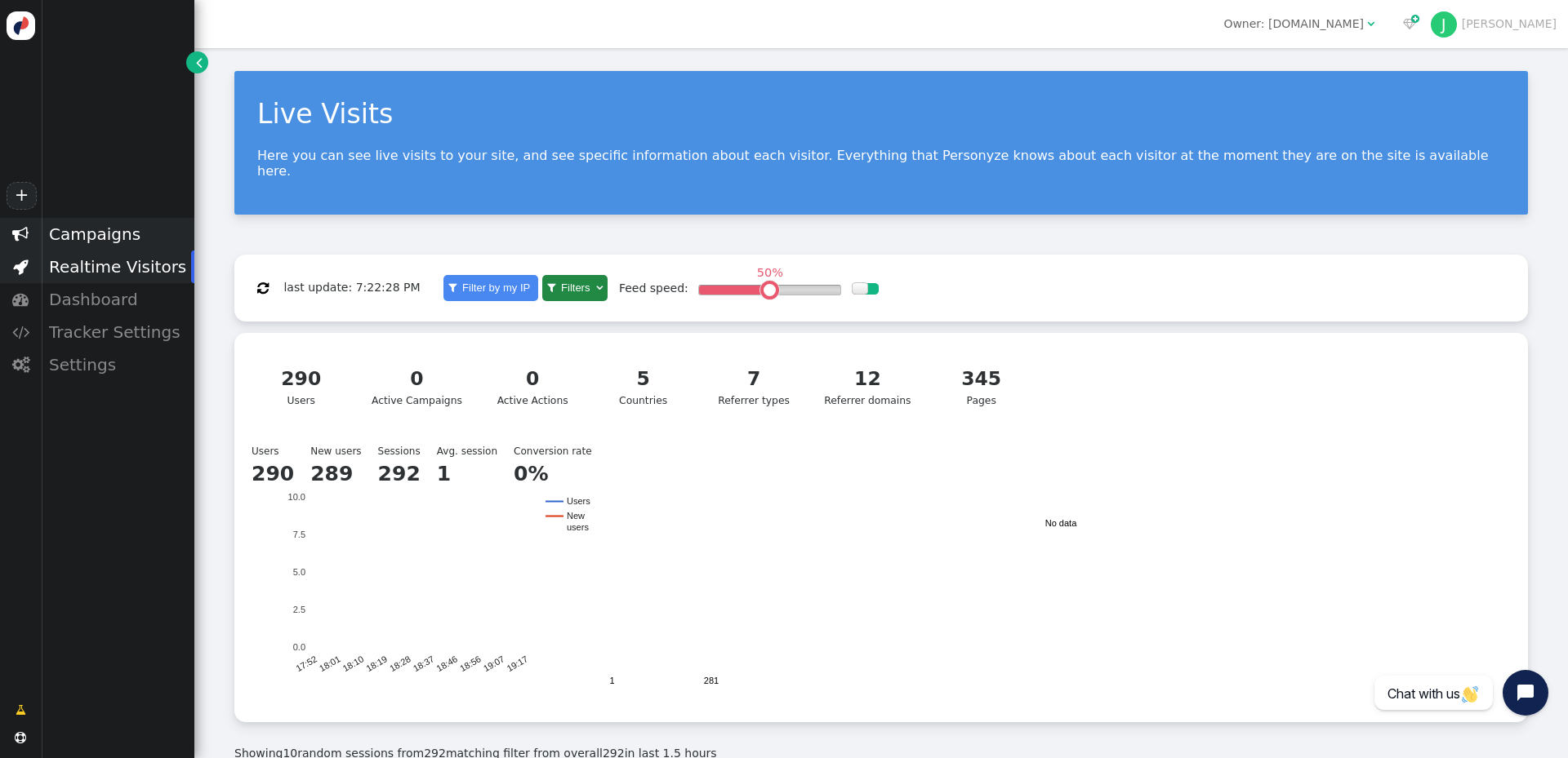
click at [117, 240] on div "Campaigns" at bounding box center [118, 234] width 153 height 33
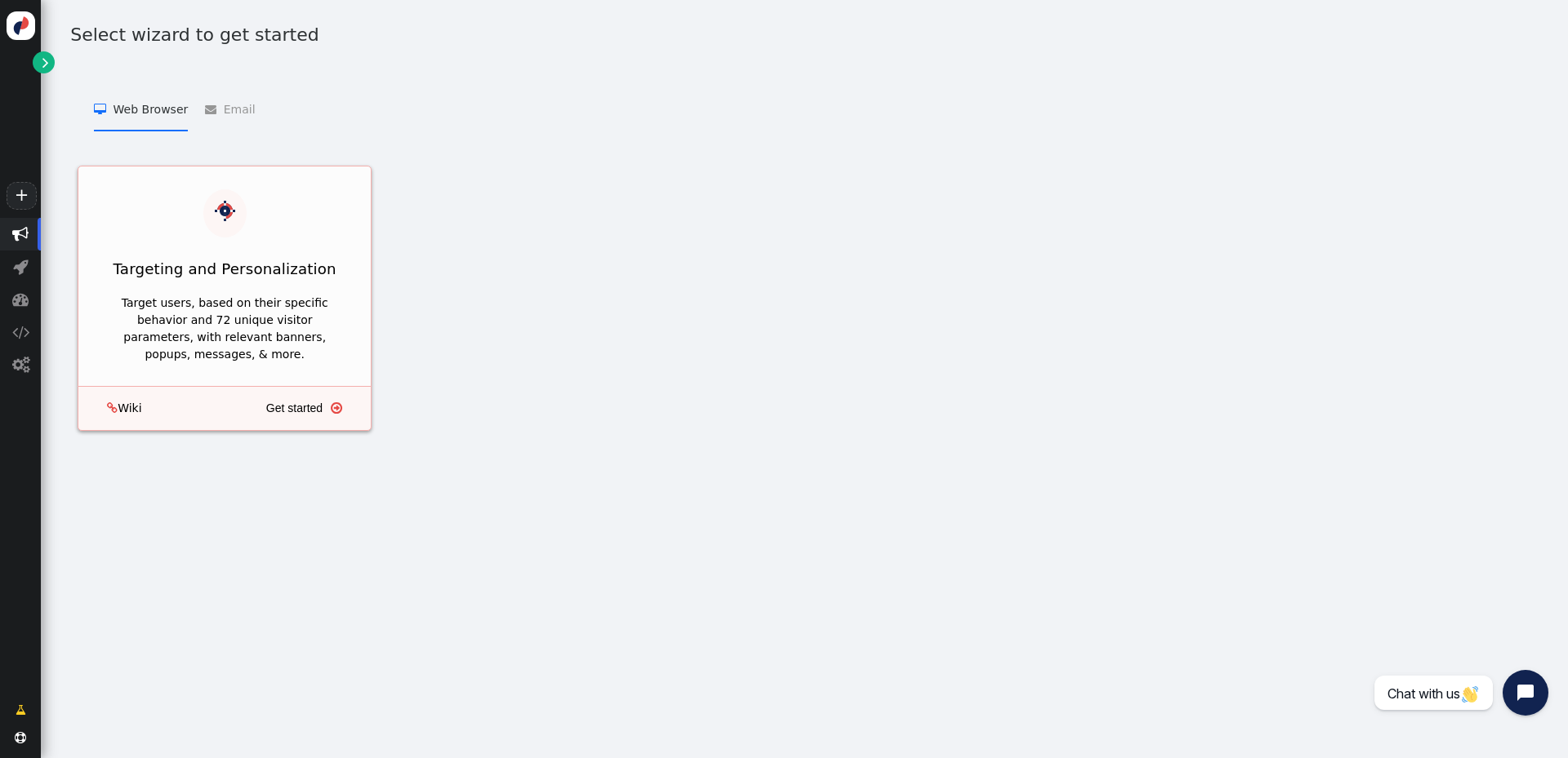
click at [194, 249] on div "Targeting and Personalization" at bounding box center [224, 268] width 293 height 40
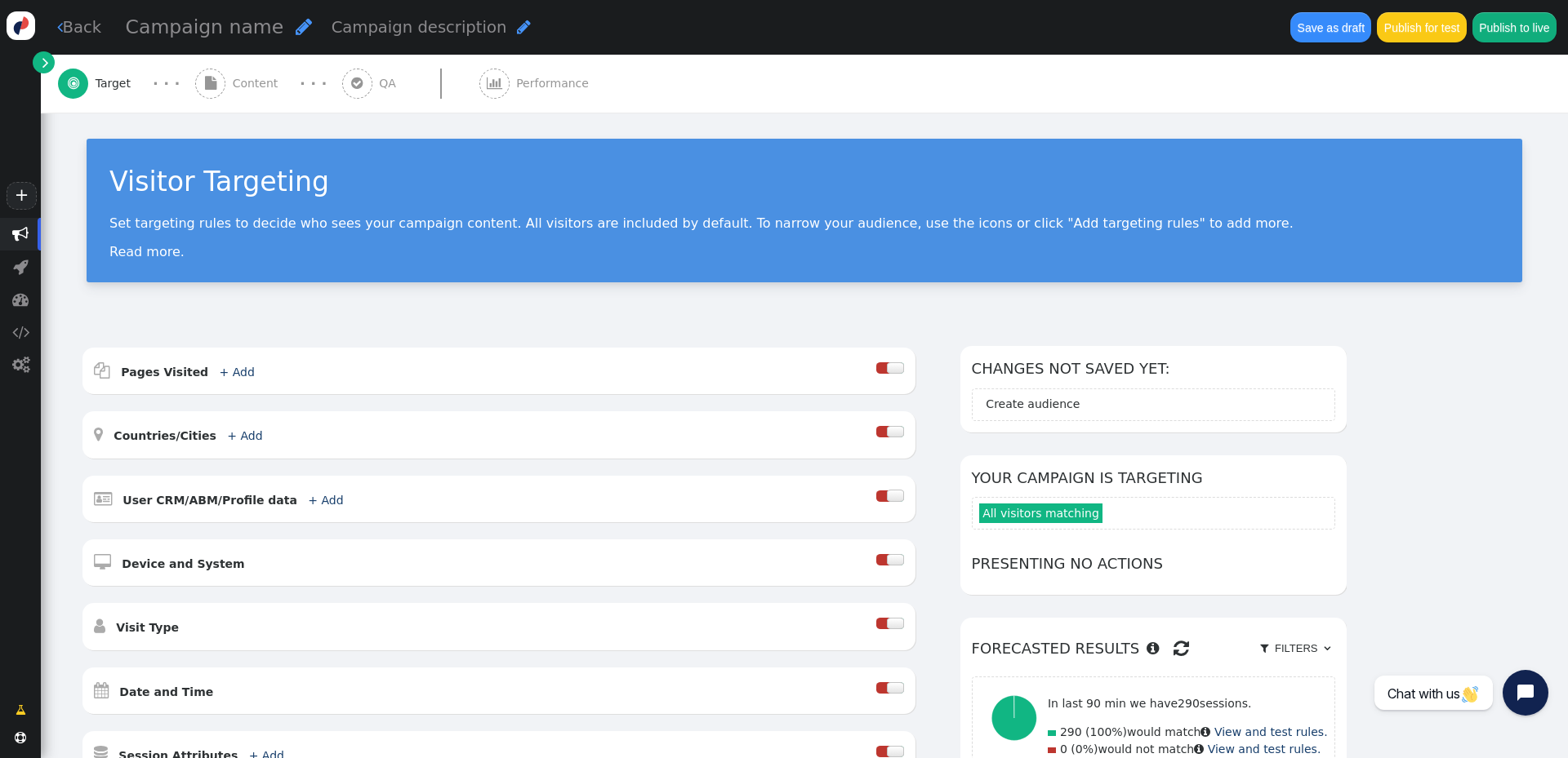
click at [52, 61] on link "" at bounding box center [44, 63] width 22 height 22
